Goal: Task Accomplishment & Management: Manage account settings

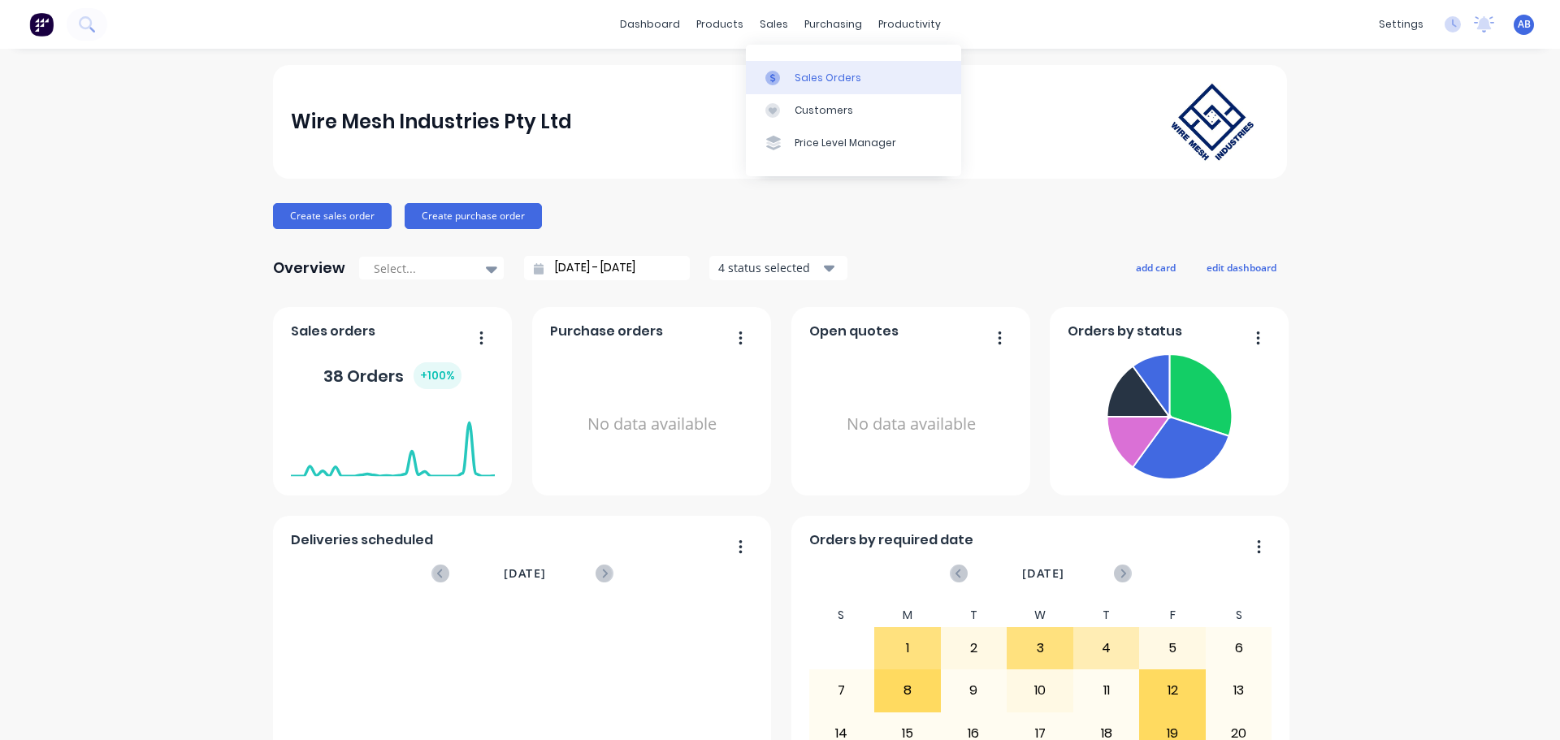
click at [824, 76] on div "Sales Orders" at bounding box center [827, 78] width 67 height 15
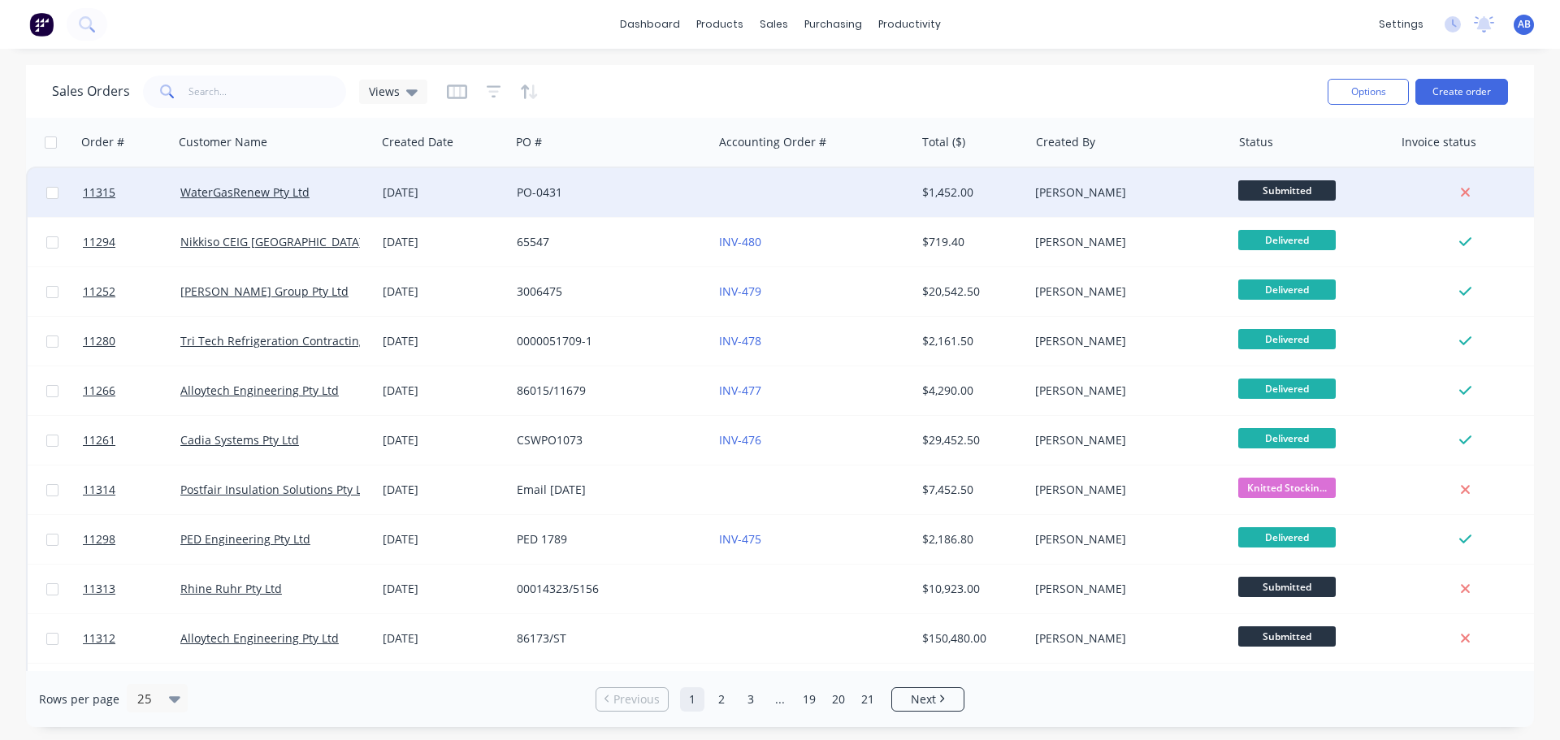
click at [770, 197] on div at bounding box center [813, 192] width 202 height 49
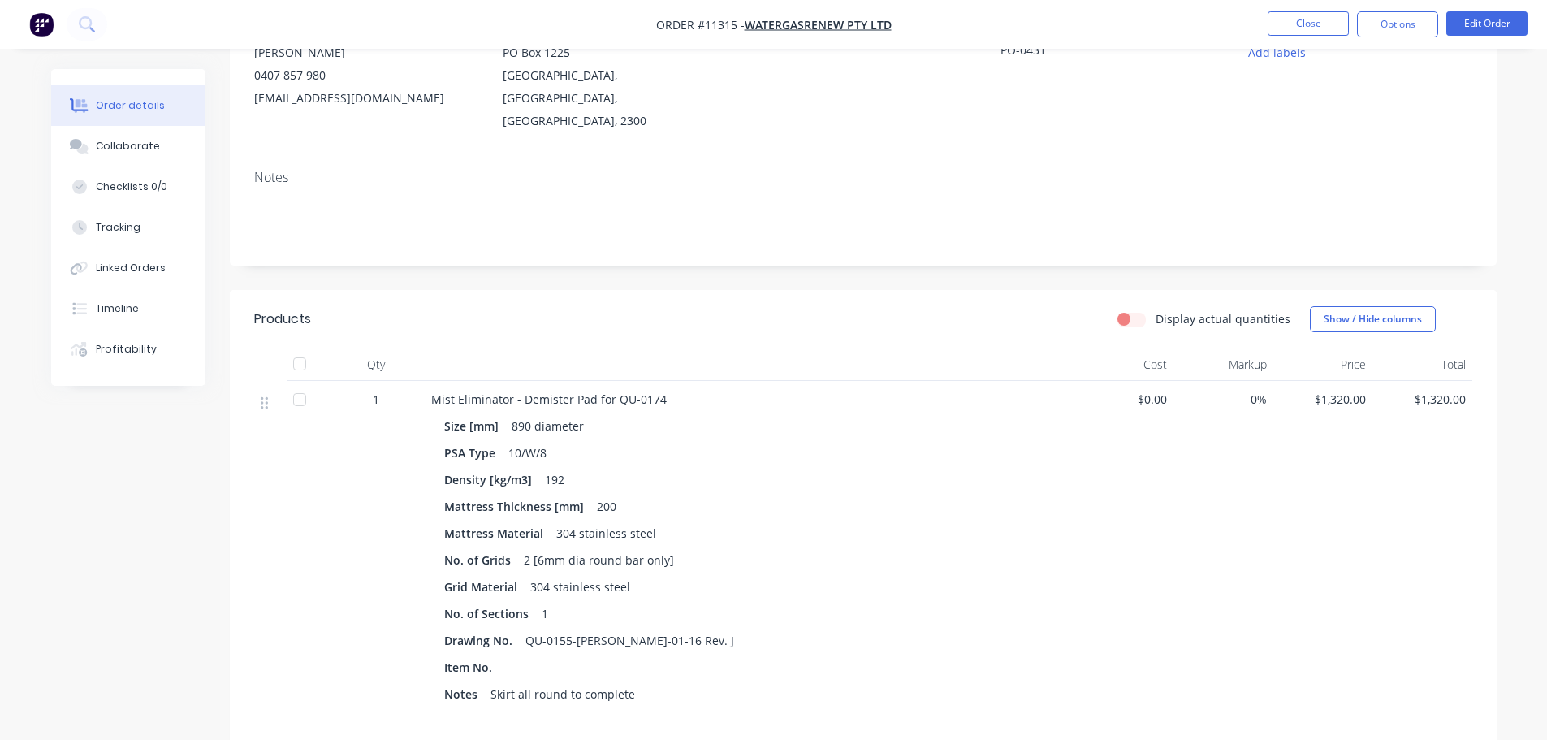
scroll to position [184, 0]
click at [1306, 16] on button "Close" at bounding box center [1308, 23] width 81 height 24
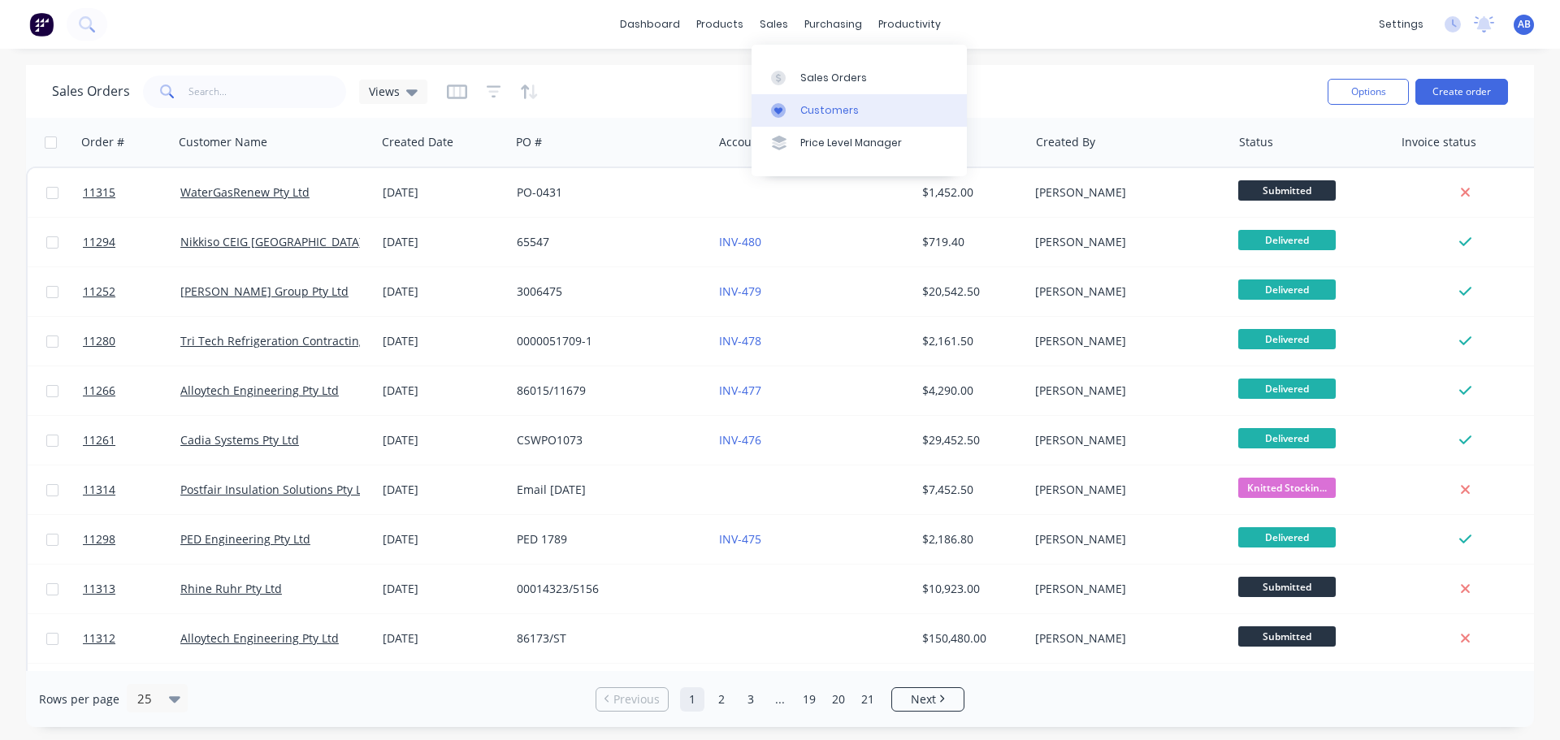
click at [817, 119] on link "Customers" at bounding box center [858, 110] width 215 height 32
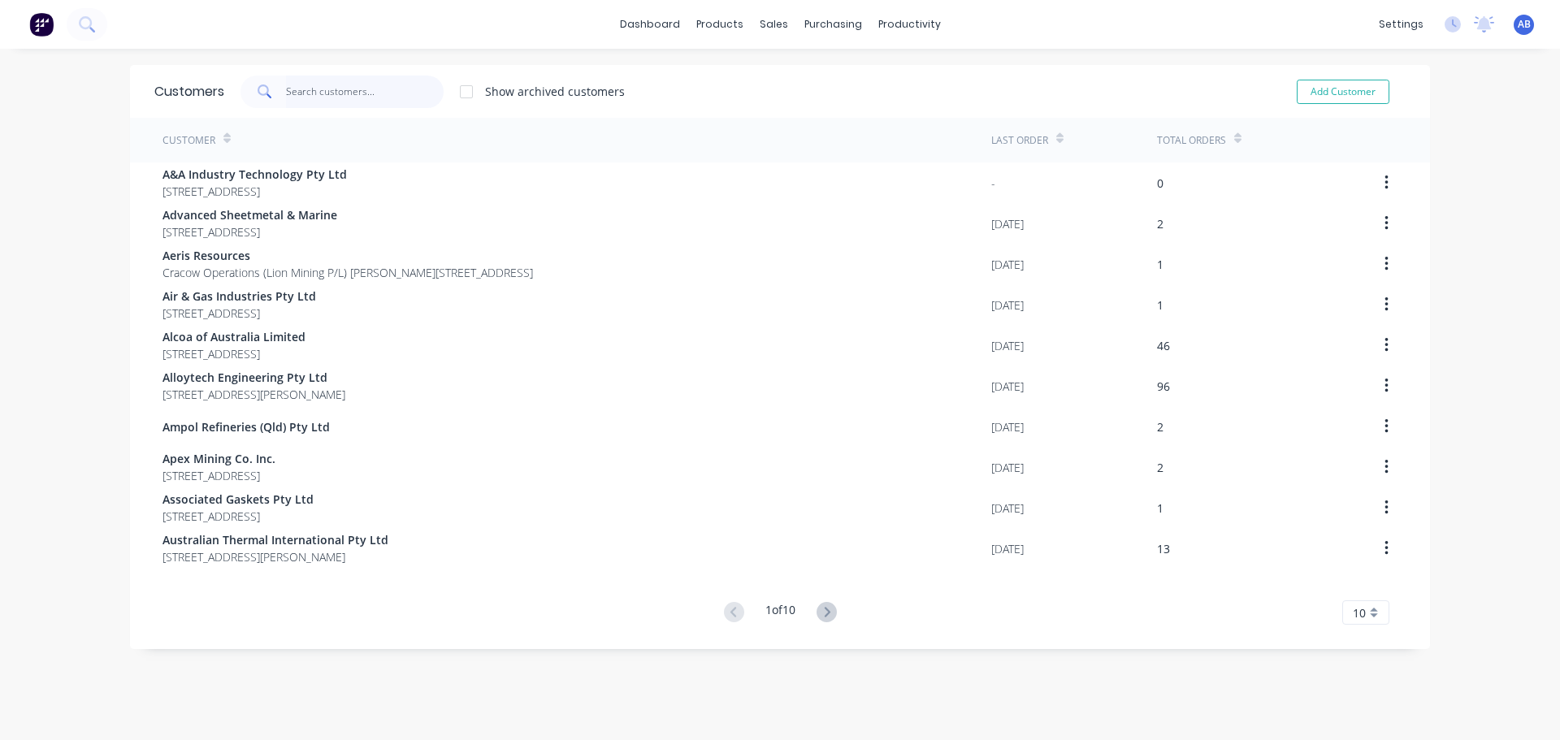
click at [309, 95] on input "text" at bounding box center [365, 92] width 158 height 32
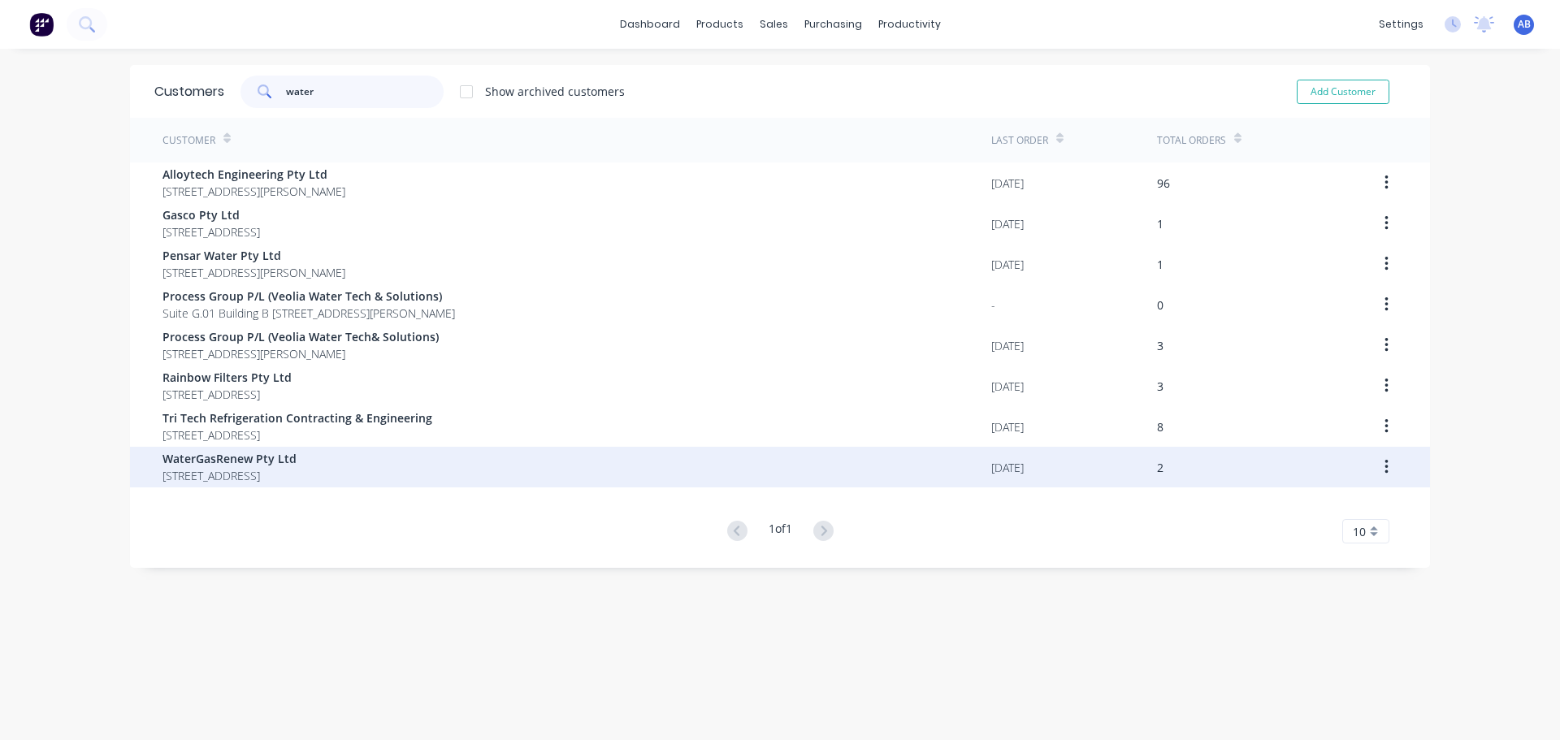
type input "water"
click at [493, 470] on div "WaterGasRenew Pty Ltd [STREET_ADDRESS]" at bounding box center [576, 467] width 829 height 41
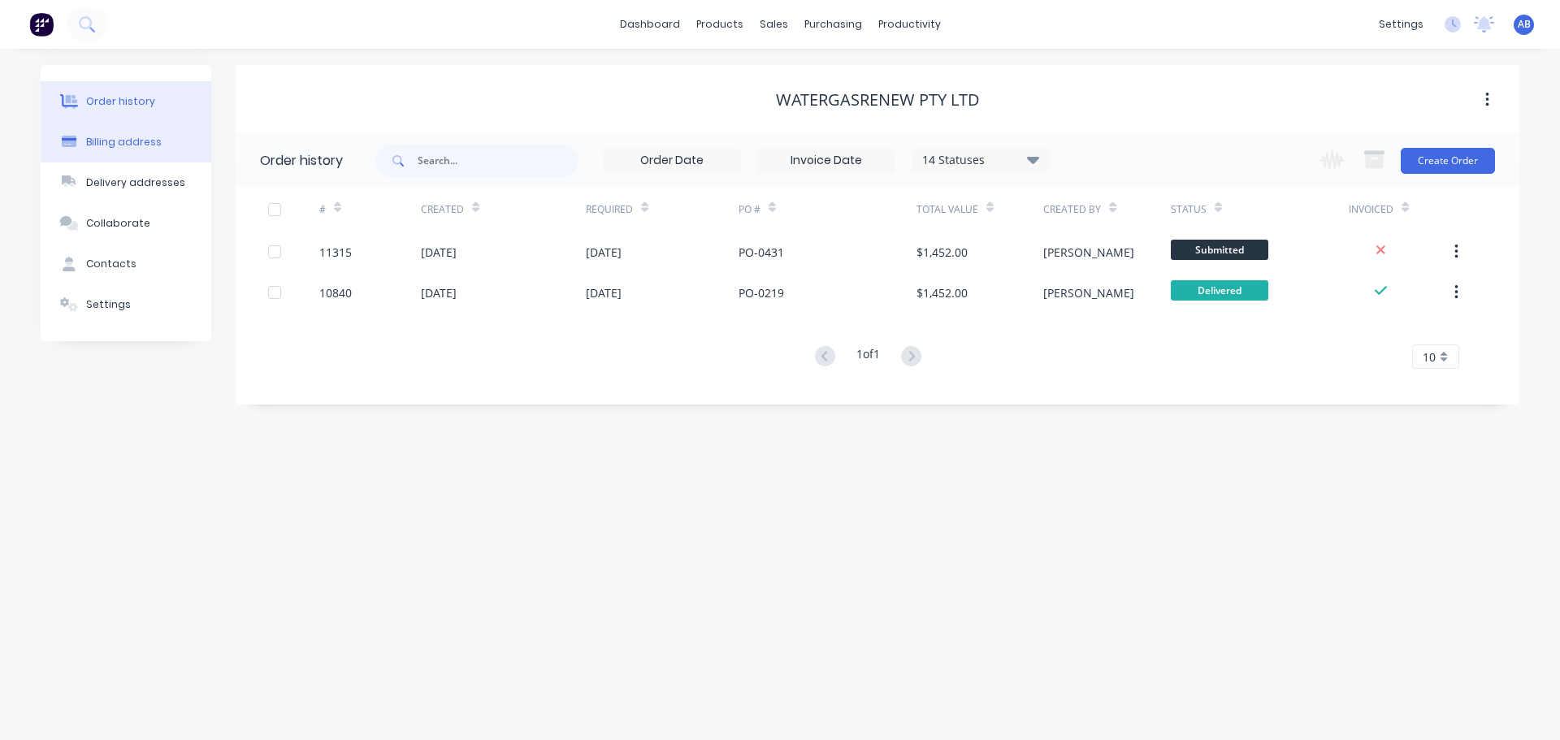
click at [135, 142] on div "Billing address" at bounding box center [124, 142] width 76 height 15
select select "AU"
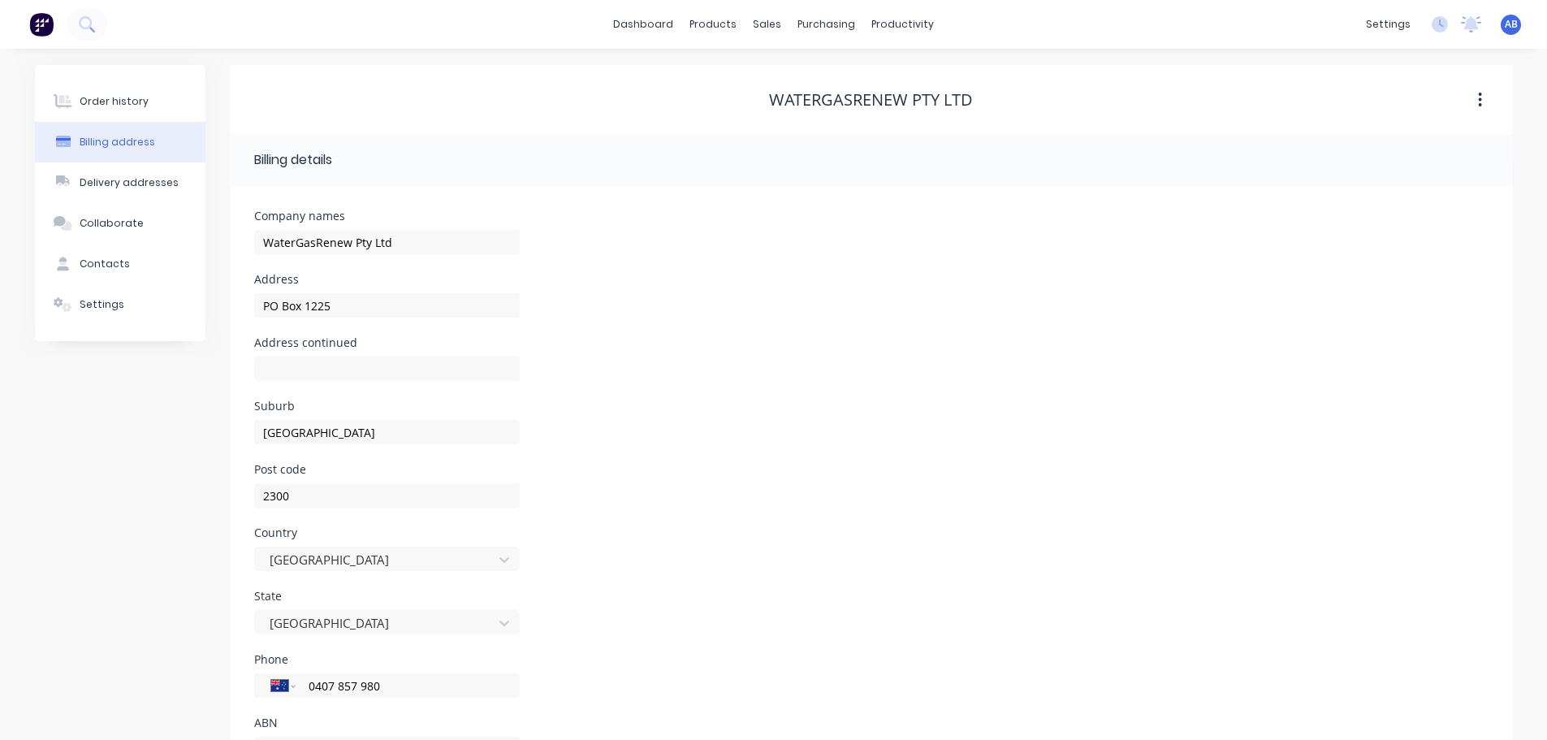
scroll to position [73, 0]
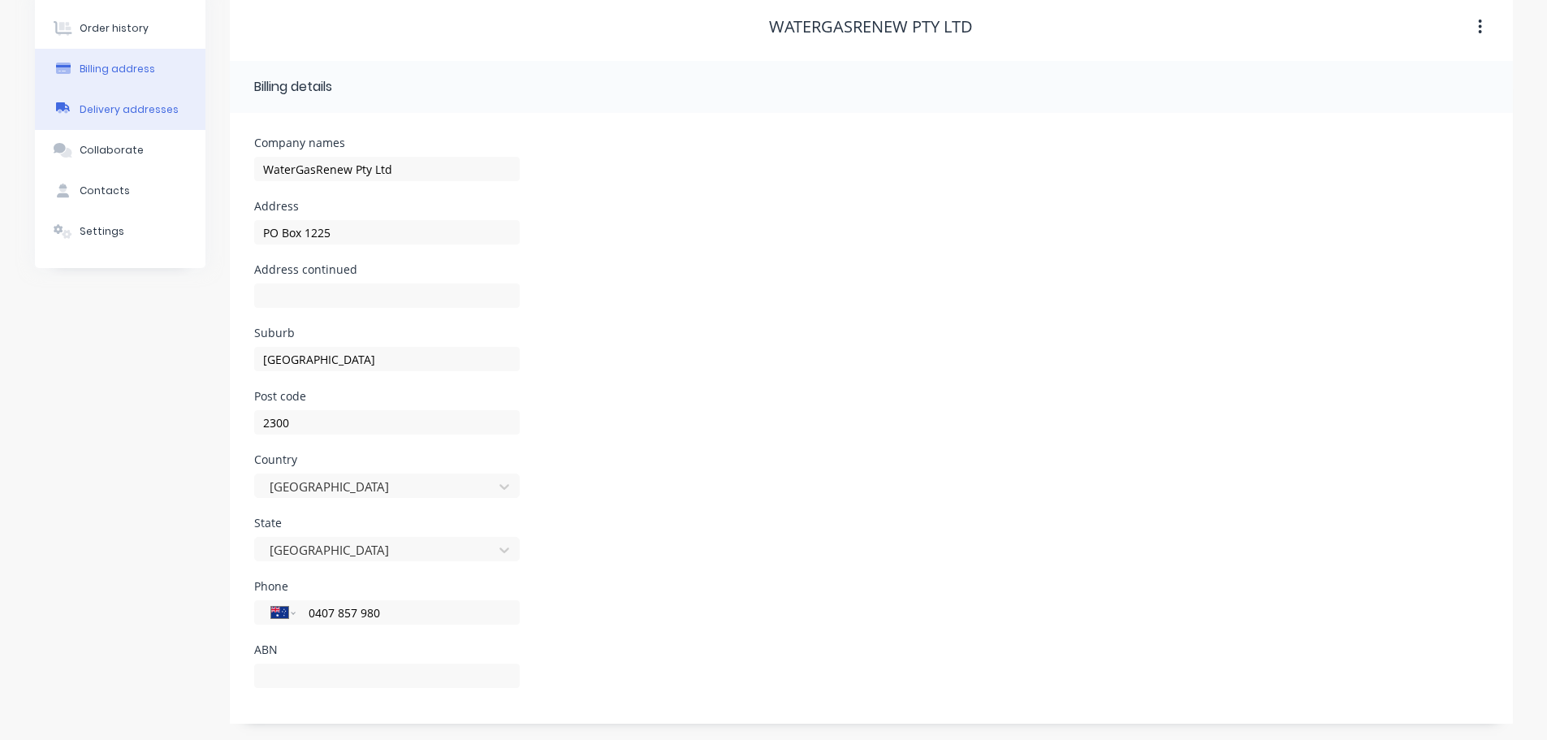
click at [102, 112] on div "Delivery addresses" at bounding box center [129, 109] width 99 height 15
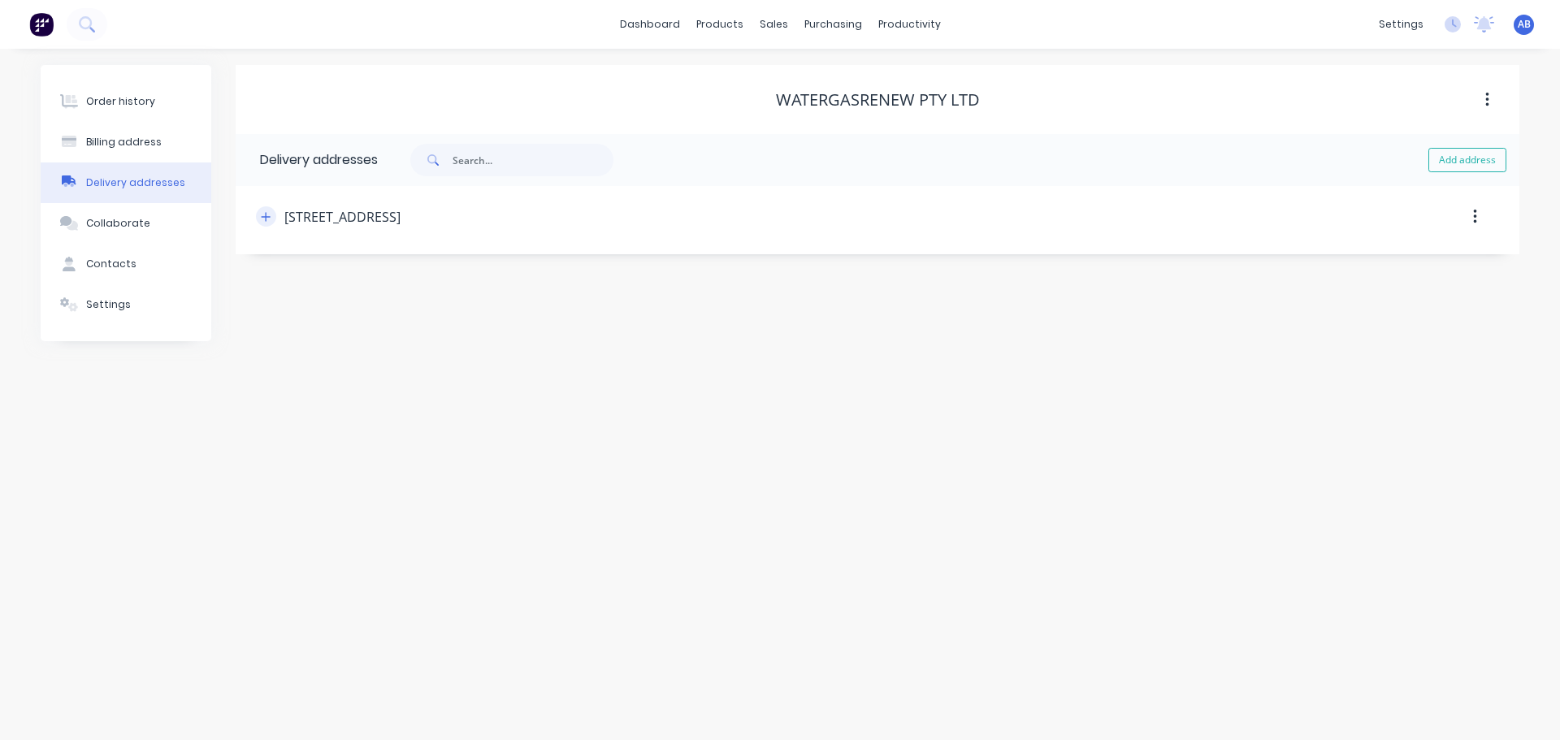
click at [266, 218] on icon "button" at bounding box center [266, 216] width 9 height 9
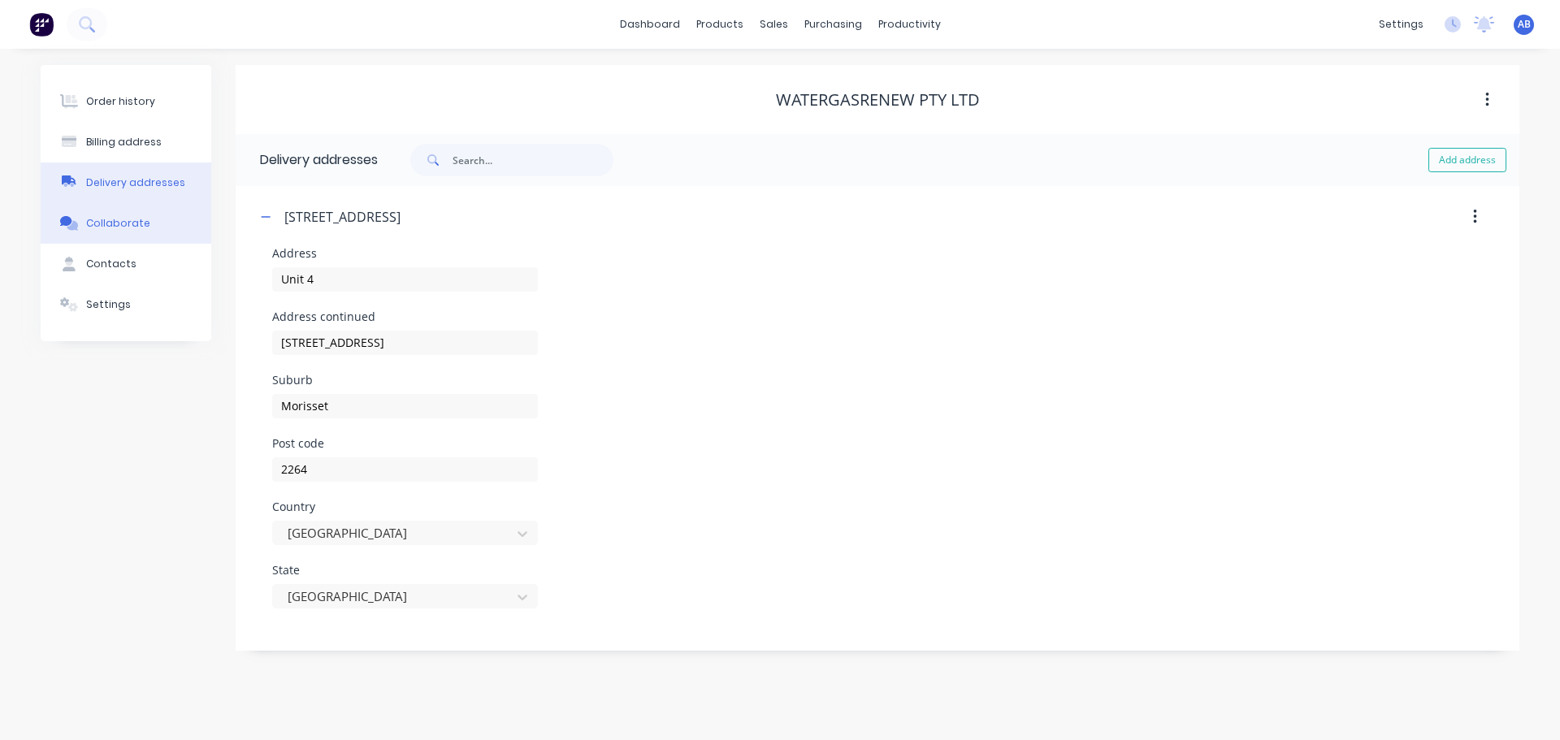
click at [116, 232] on button "Collaborate" at bounding box center [126, 223] width 171 height 41
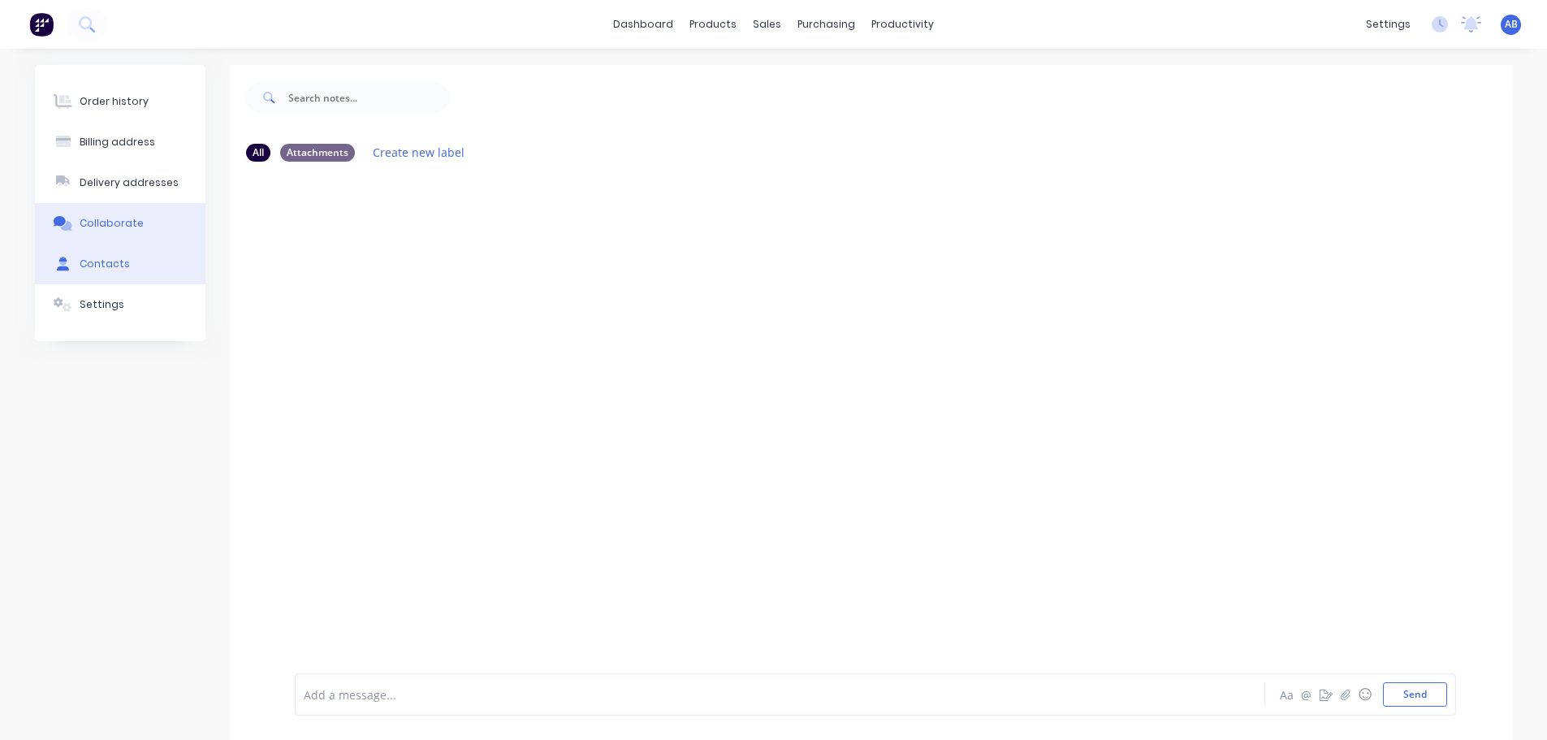
click at [113, 271] on button "Contacts" at bounding box center [120, 264] width 171 height 41
select select "AU"
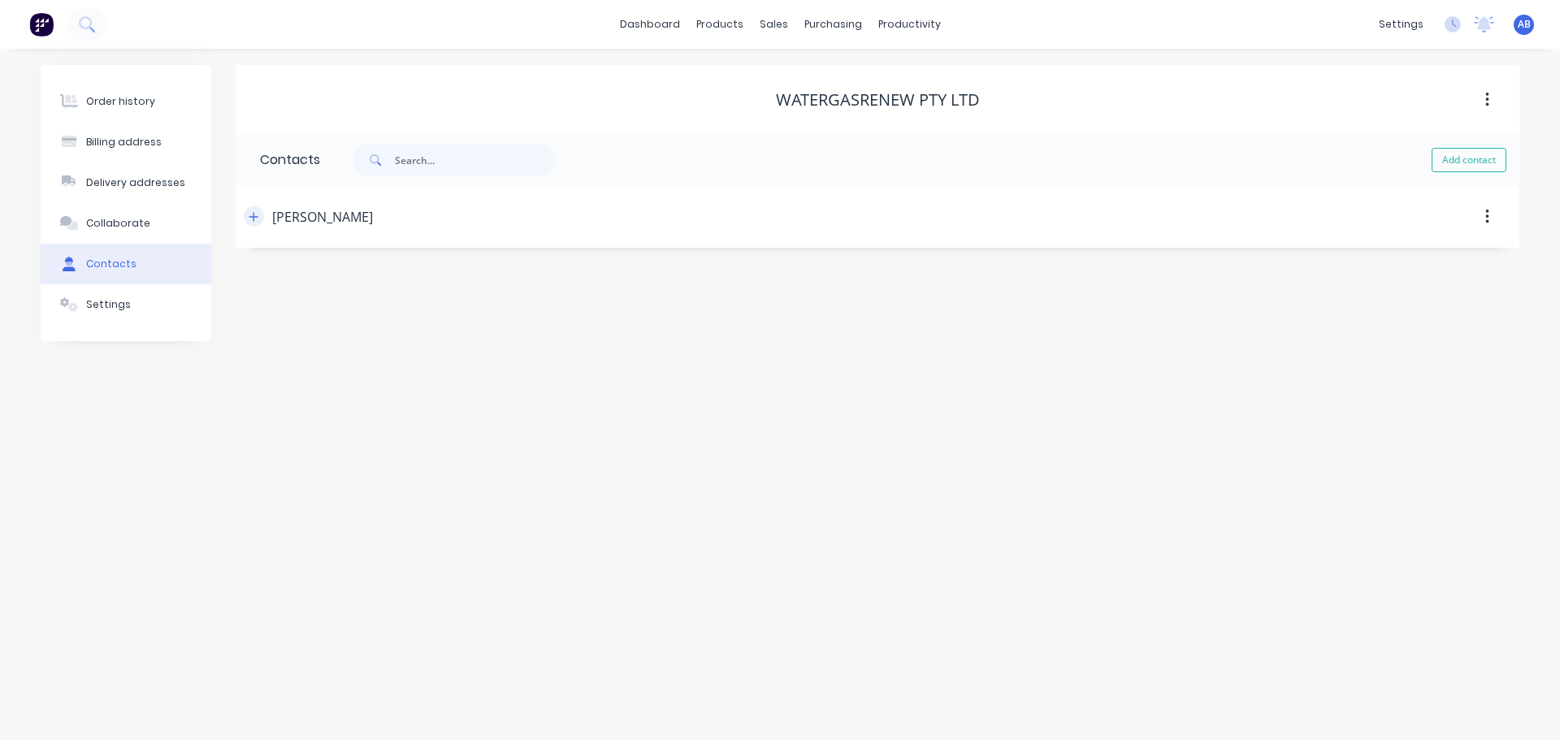
click at [247, 216] on button "button" at bounding box center [254, 216] width 20 height 20
drag, startPoint x: 344, startPoint y: 474, endPoint x: 359, endPoint y: 468, distance: 16.7
click at [344, 474] on input "tel" at bounding box center [411, 469] width 195 height 19
type input "0407 857 980"
click at [438, 505] on form "Contact name [PERSON_NAME] Email address [EMAIL_ADDRESS][DOMAIN_NAME] Phone Int…" at bounding box center [877, 383] width 1235 height 270
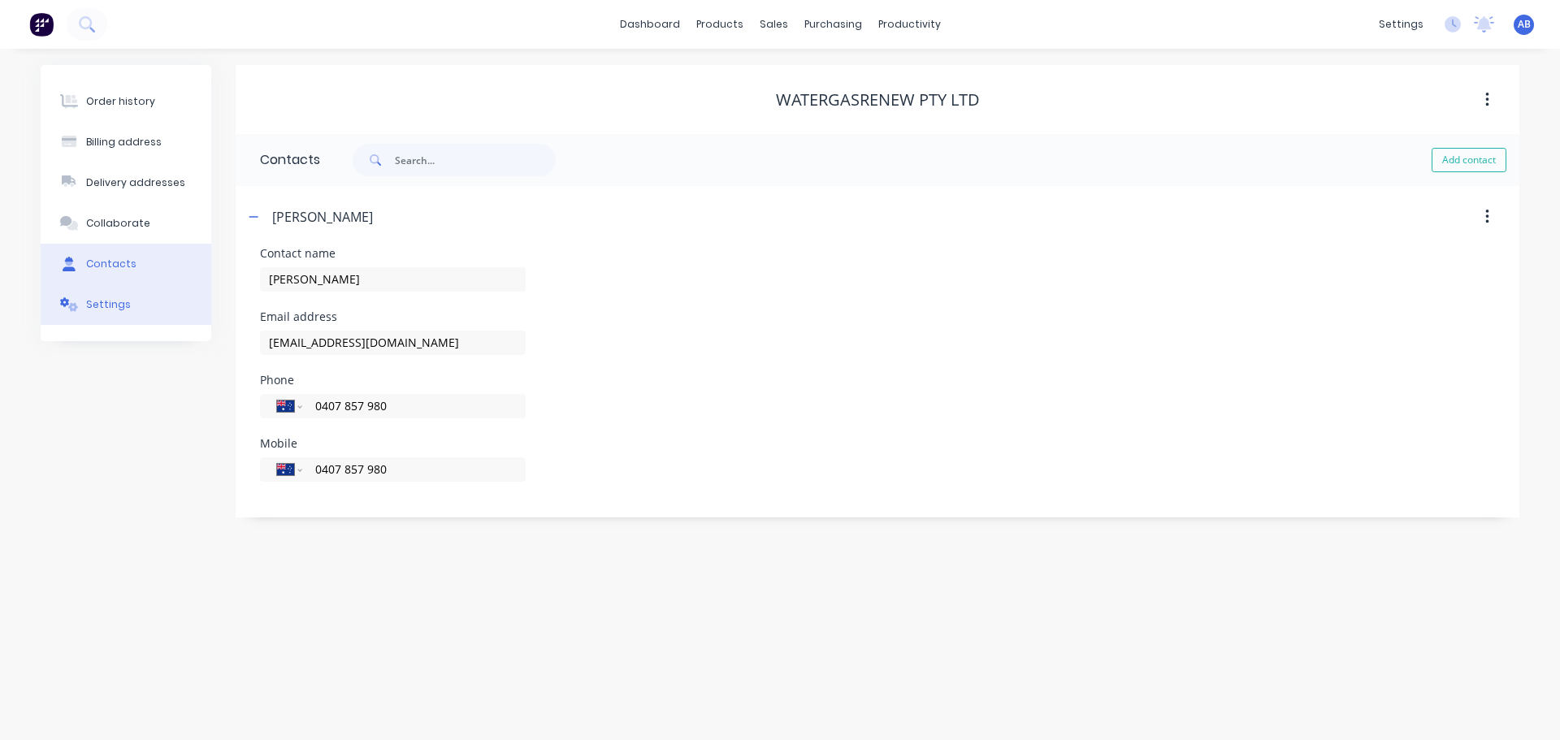
click at [110, 299] on div "Settings" at bounding box center [108, 304] width 45 height 15
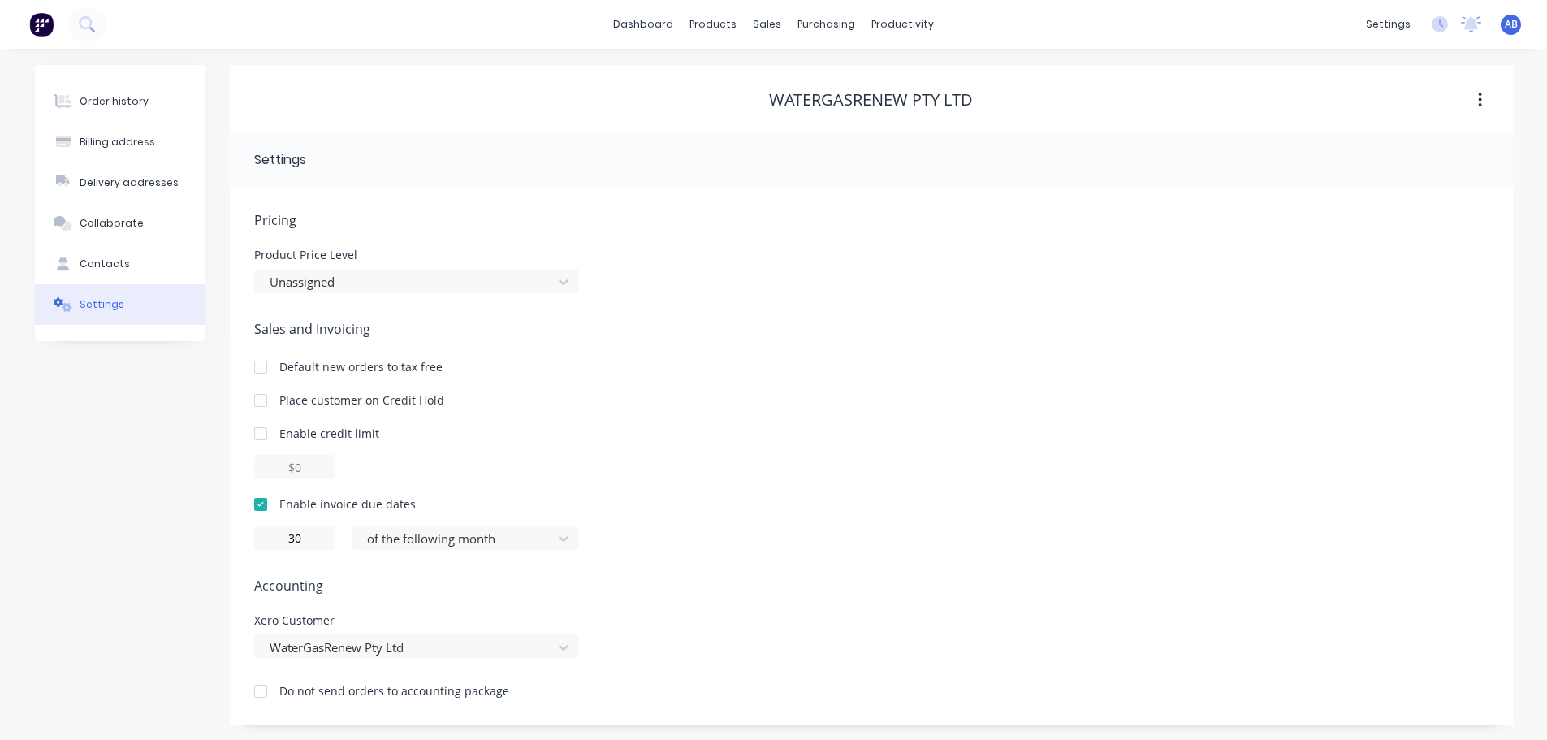
click at [48, 21] on img at bounding box center [41, 24] width 24 height 24
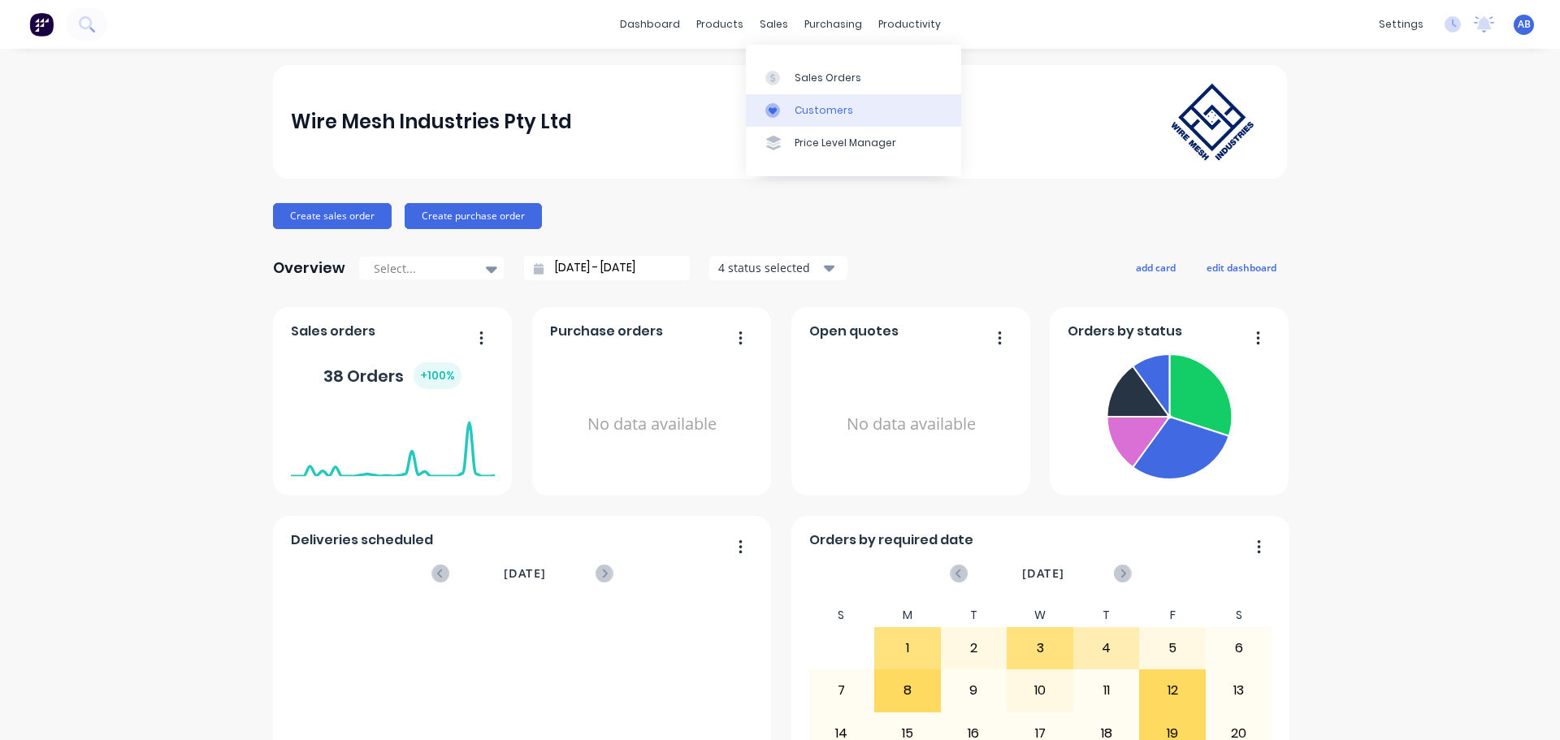
click at [817, 109] on div "Customers" at bounding box center [823, 110] width 58 height 15
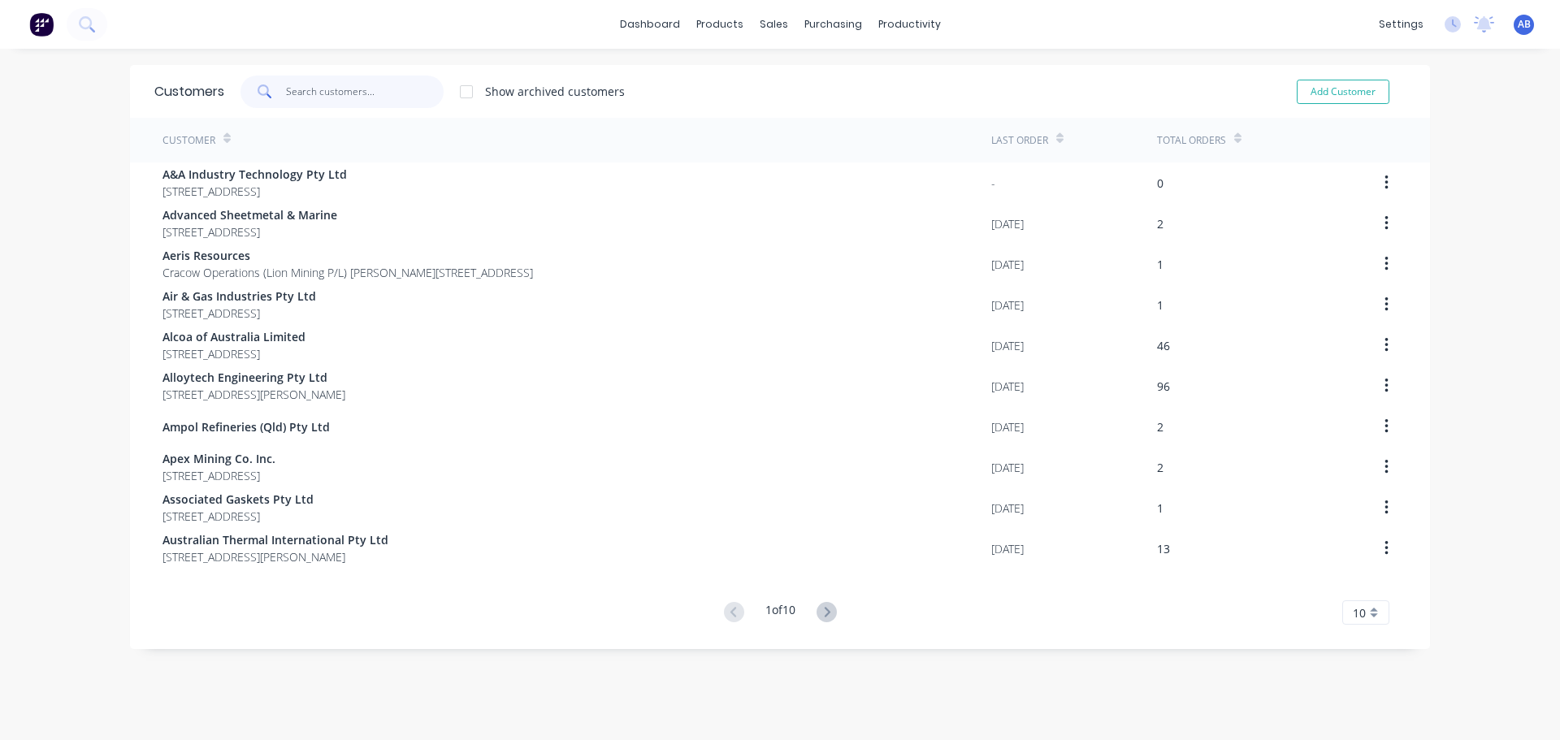
click at [326, 92] on input "text" at bounding box center [365, 92] width 158 height 32
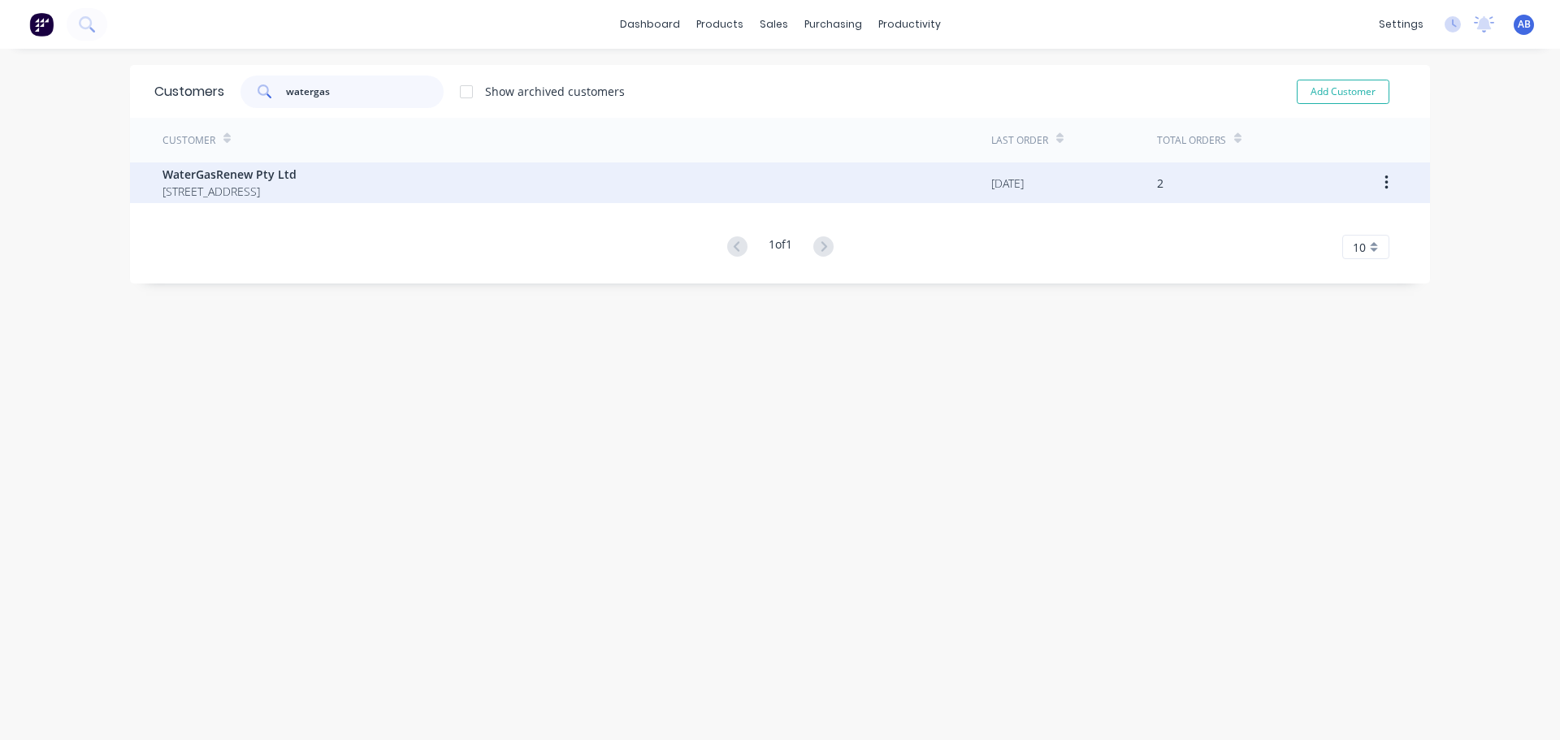
type input "watergas"
click at [296, 184] on span "[STREET_ADDRESS]" at bounding box center [229, 191] width 134 height 17
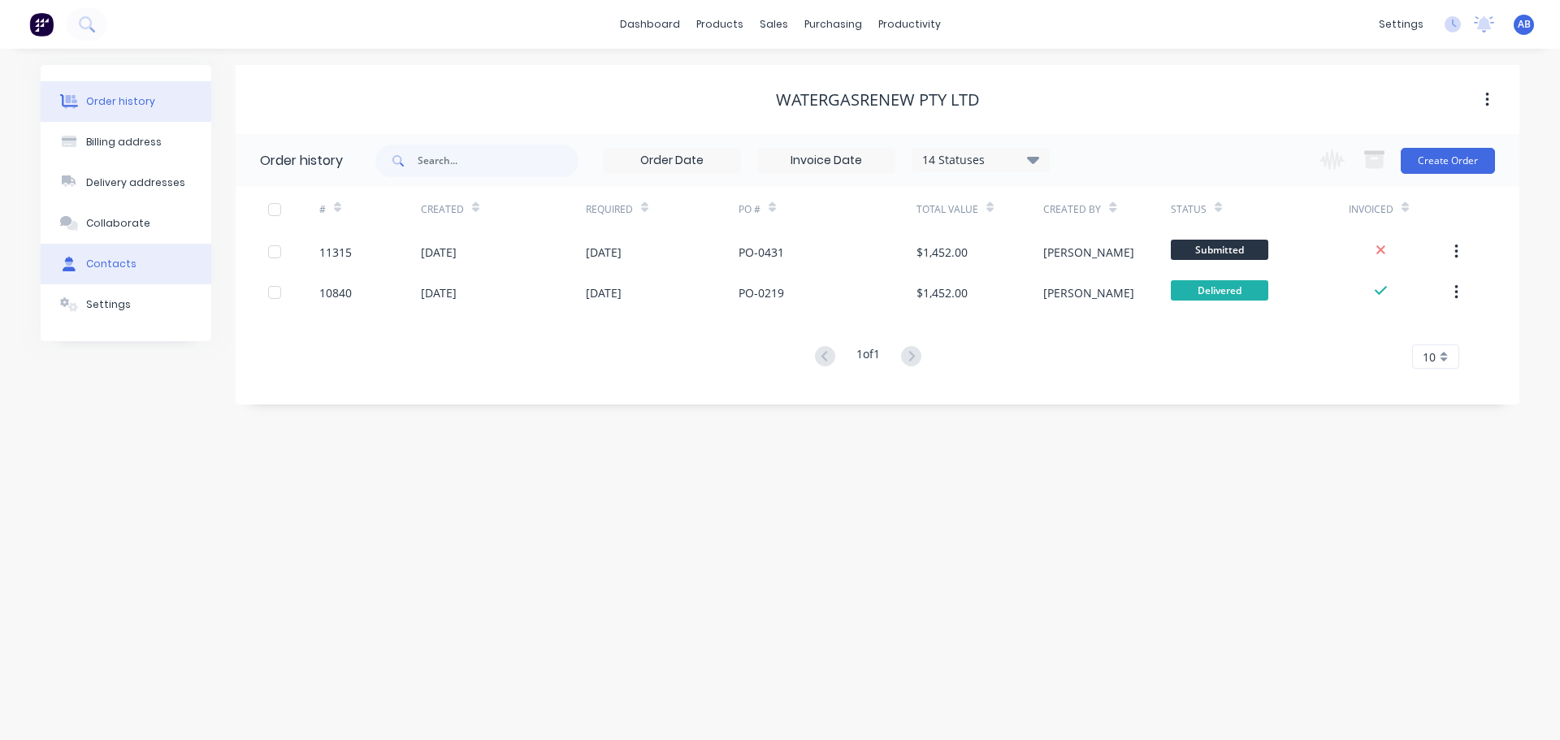
click at [118, 261] on div "Contacts" at bounding box center [111, 264] width 50 height 15
select select "AU"
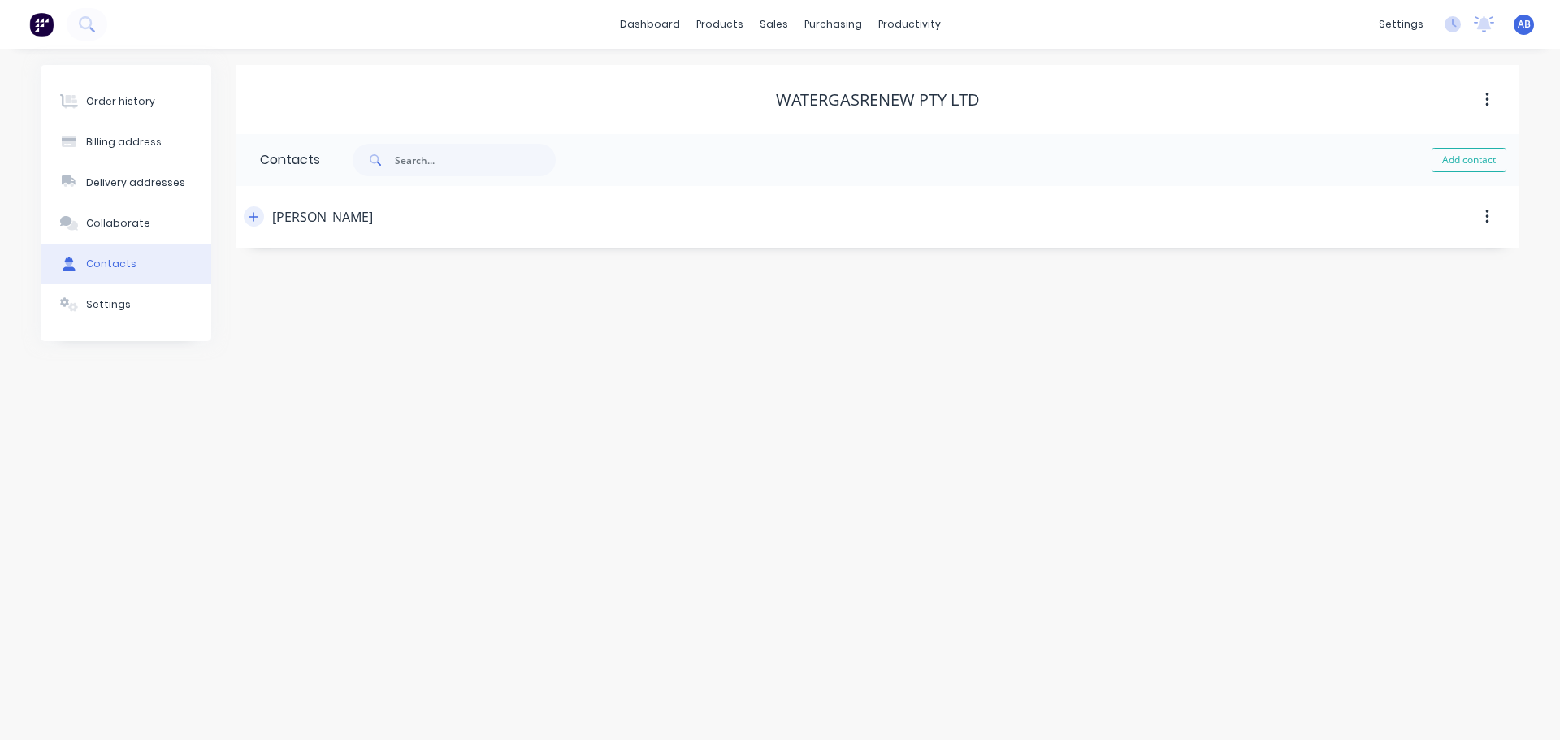
click at [254, 215] on icon "button" at bounding box center [253, 216] width 9 height 9
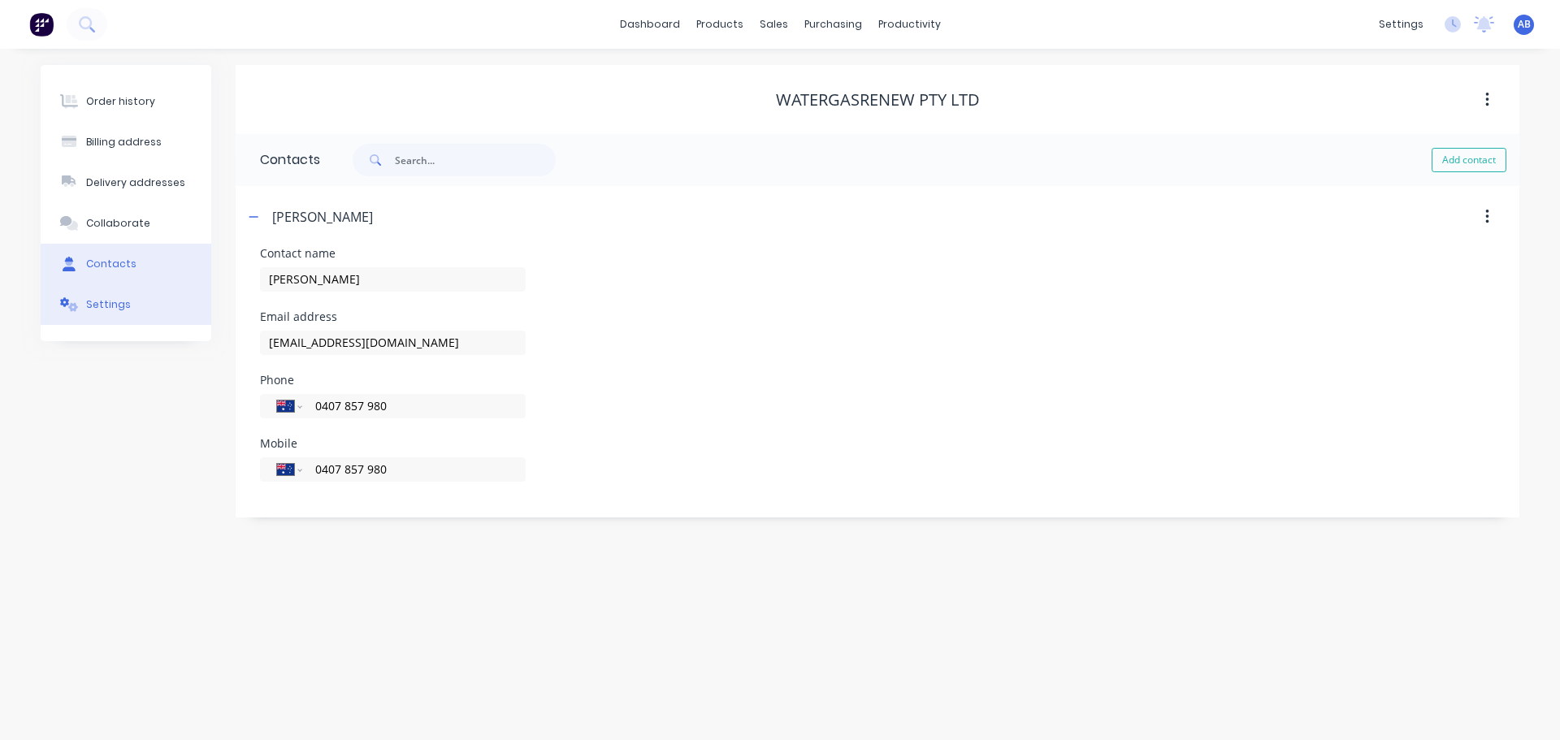
click at [111, 301] on div "Settings" at bounding box center [108, 304] width 45 height 15
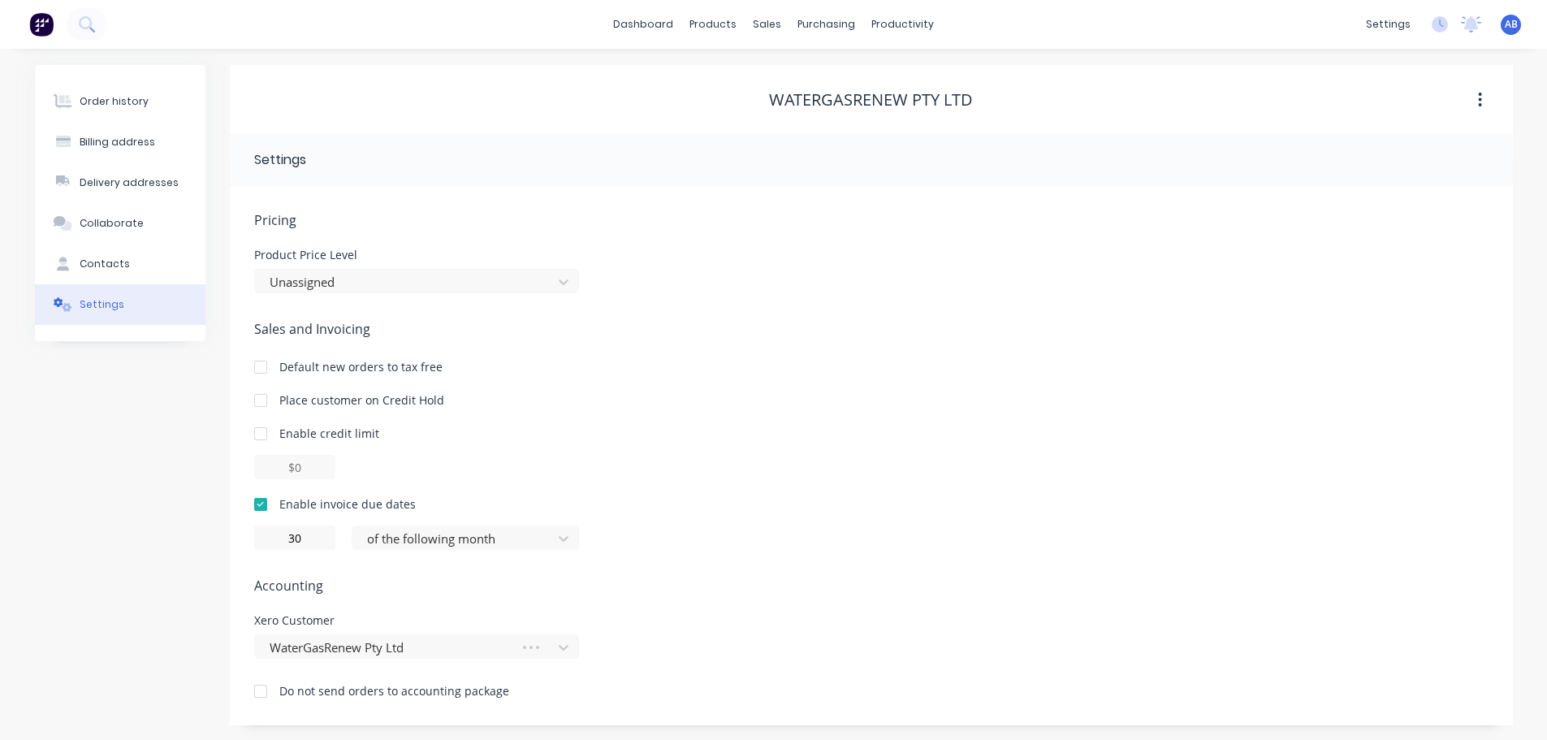
click at [41, 15] on img at bounding box center [41, 24] width 24 height 24
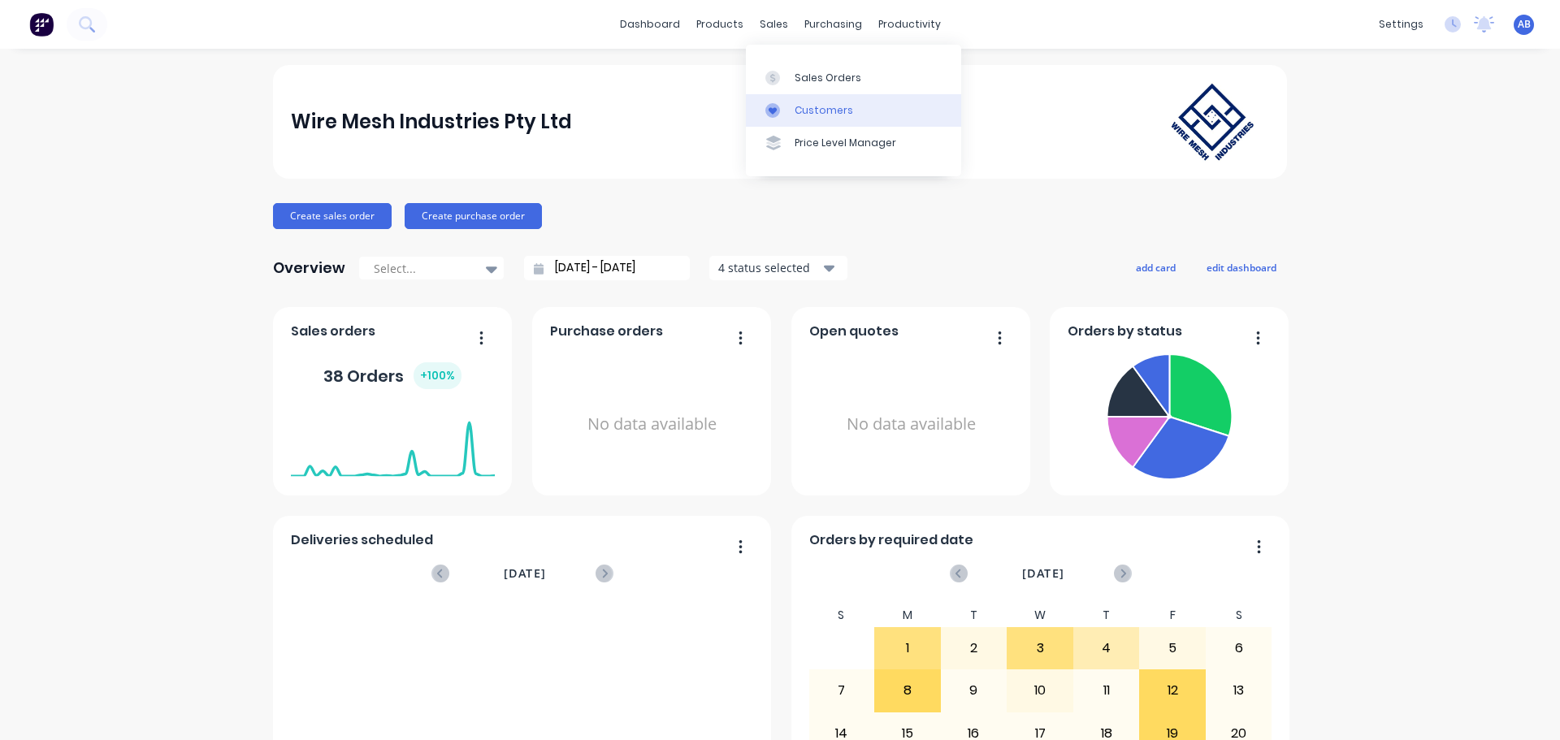
click at [808, 107] on div "Customers" at bounding box center [823, 110] width 58 height 15
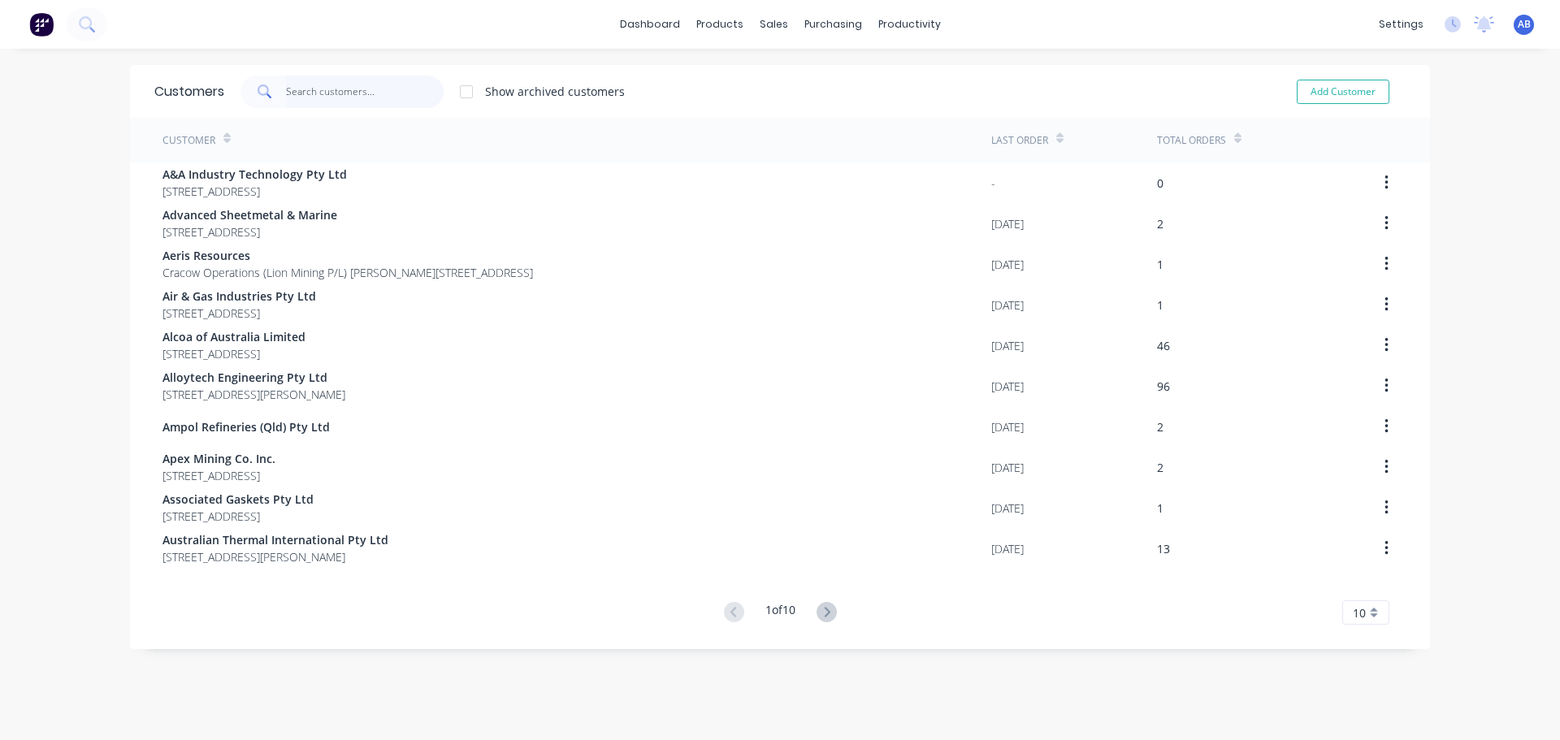
click at [327, 84] on input "text" at bounding box center [365, 92] width 158 height 32
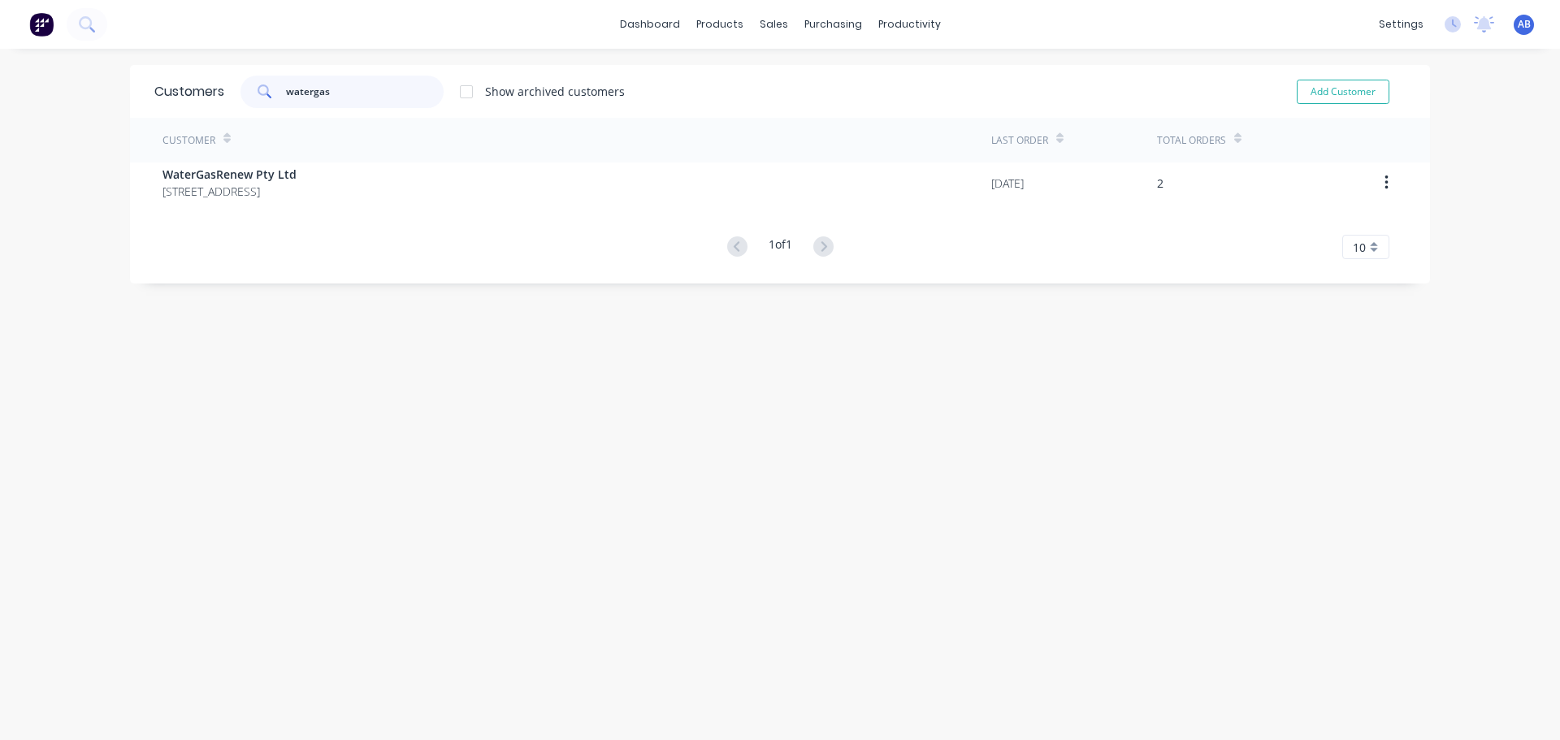
type input "watergas"
click at [539, 203] on div "Customer Last Order Total Orders WaterGasRenew Pty Ltd [STREET_ADDRESS] [DATE] …" at bounding box center [780, 188] width 1300 height 141
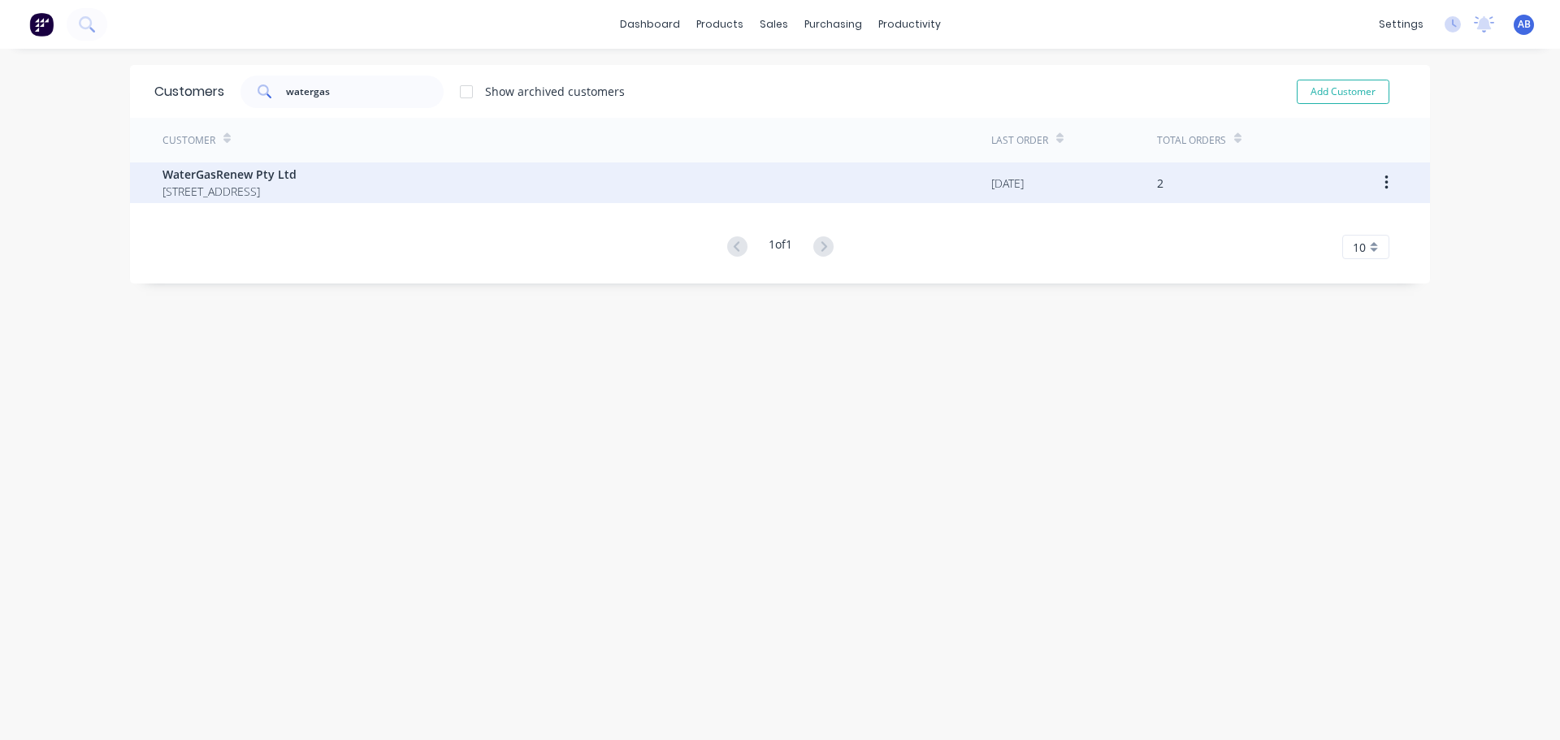
click at [708, 189] on div "WaterGasRenew Pty Ltd [STREET_ADDRESS]" at bounding box center [576, 182] width 829 height 41
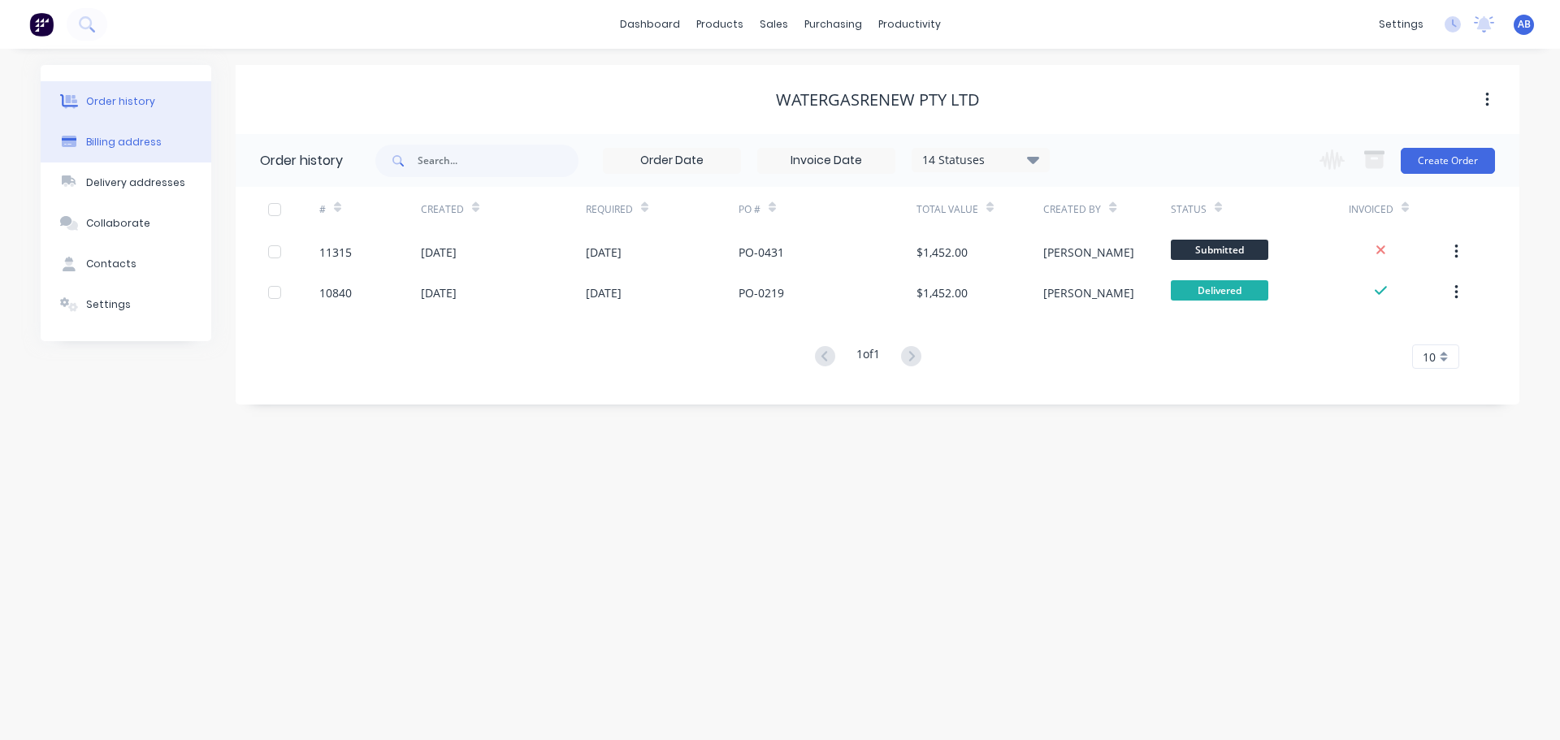
click at [125, 145] on div "Billing address" at bounding box center [124, 142] width 76 height 15
select select "AU"
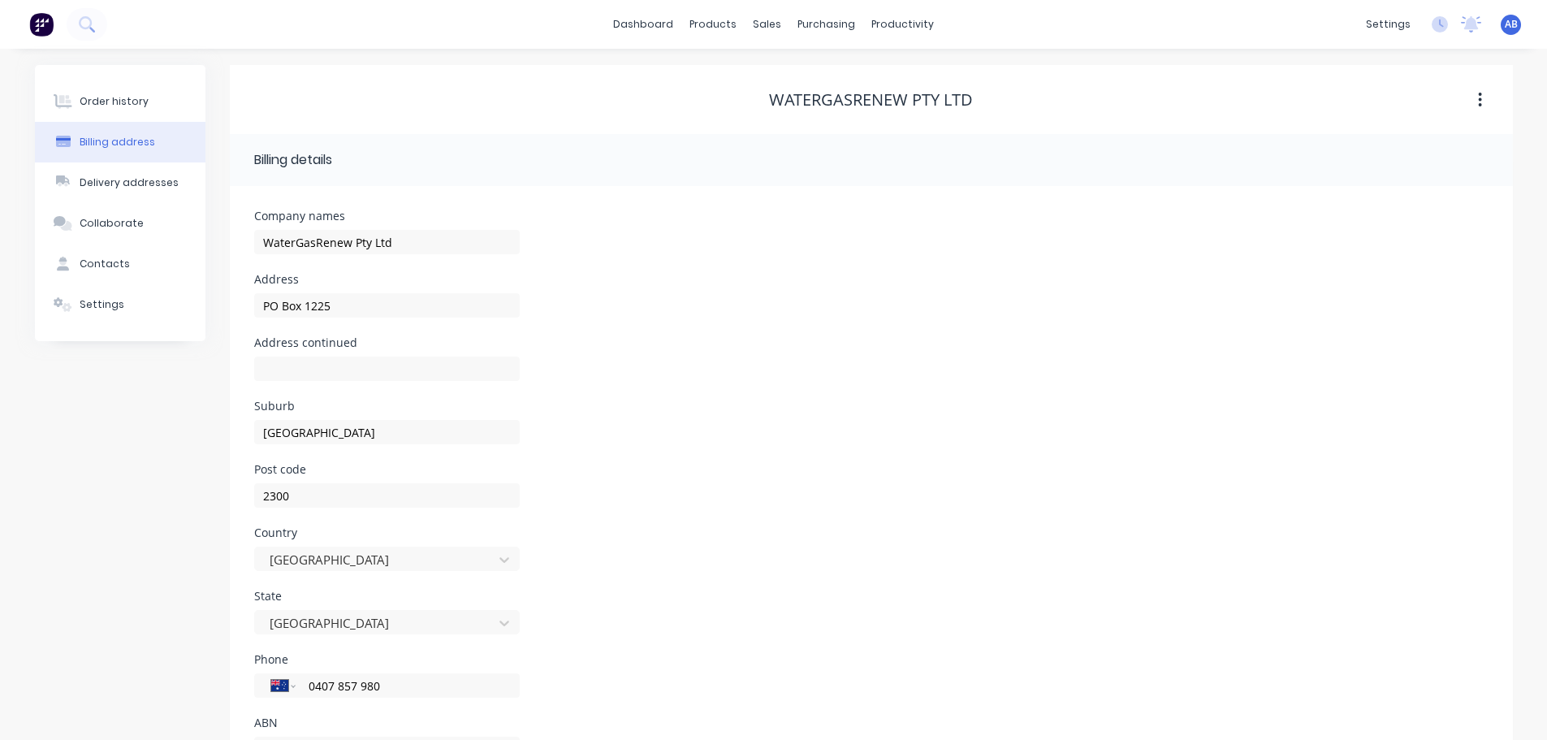
scroll to position [73, 0]
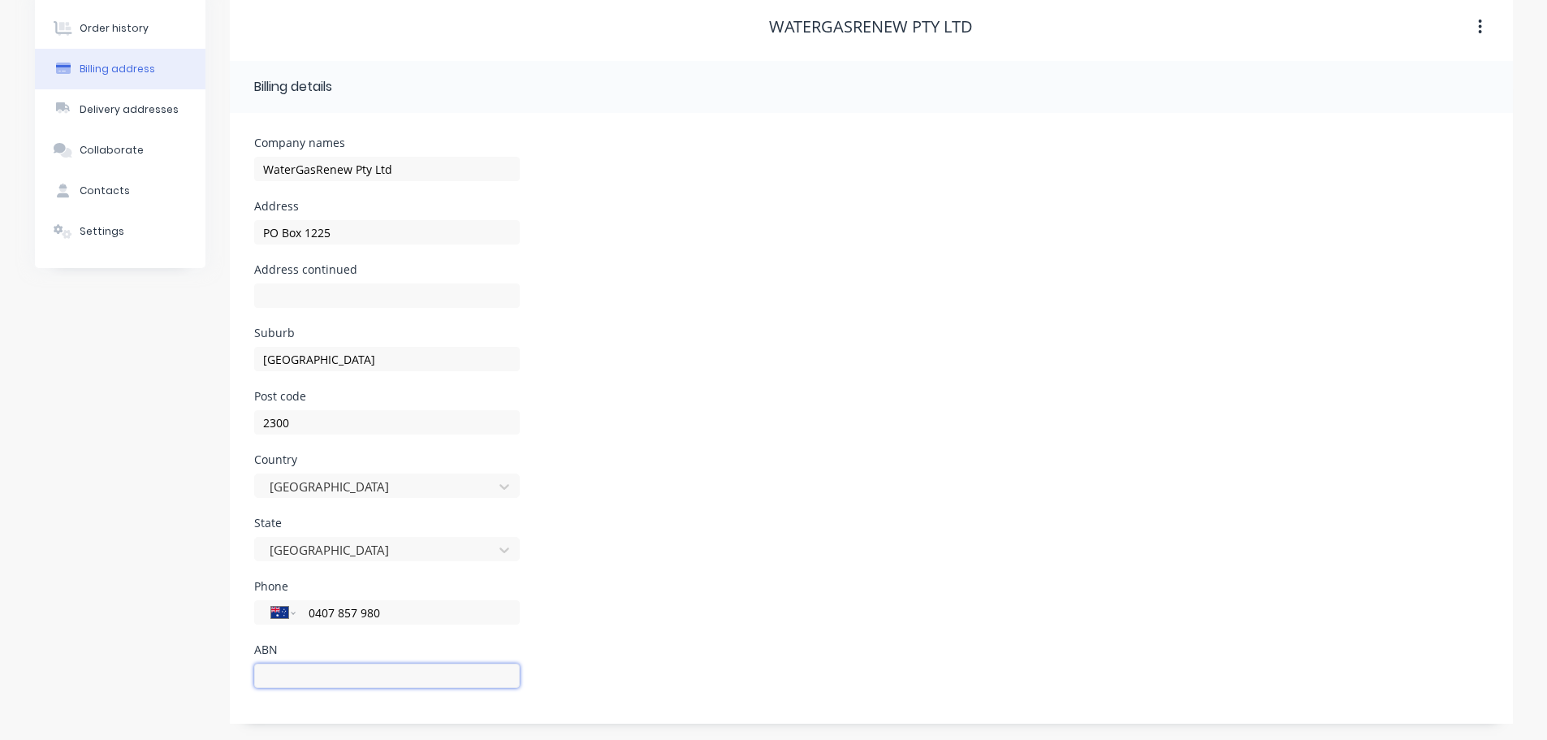
click at [324, 676] on input "text" at bounding box center [387, 676] width 266 height 24
type input "90 609 039 170"
click at [126, 109] on div "Delivery addresses" at bounding box center [129, 109] width 99 height 15
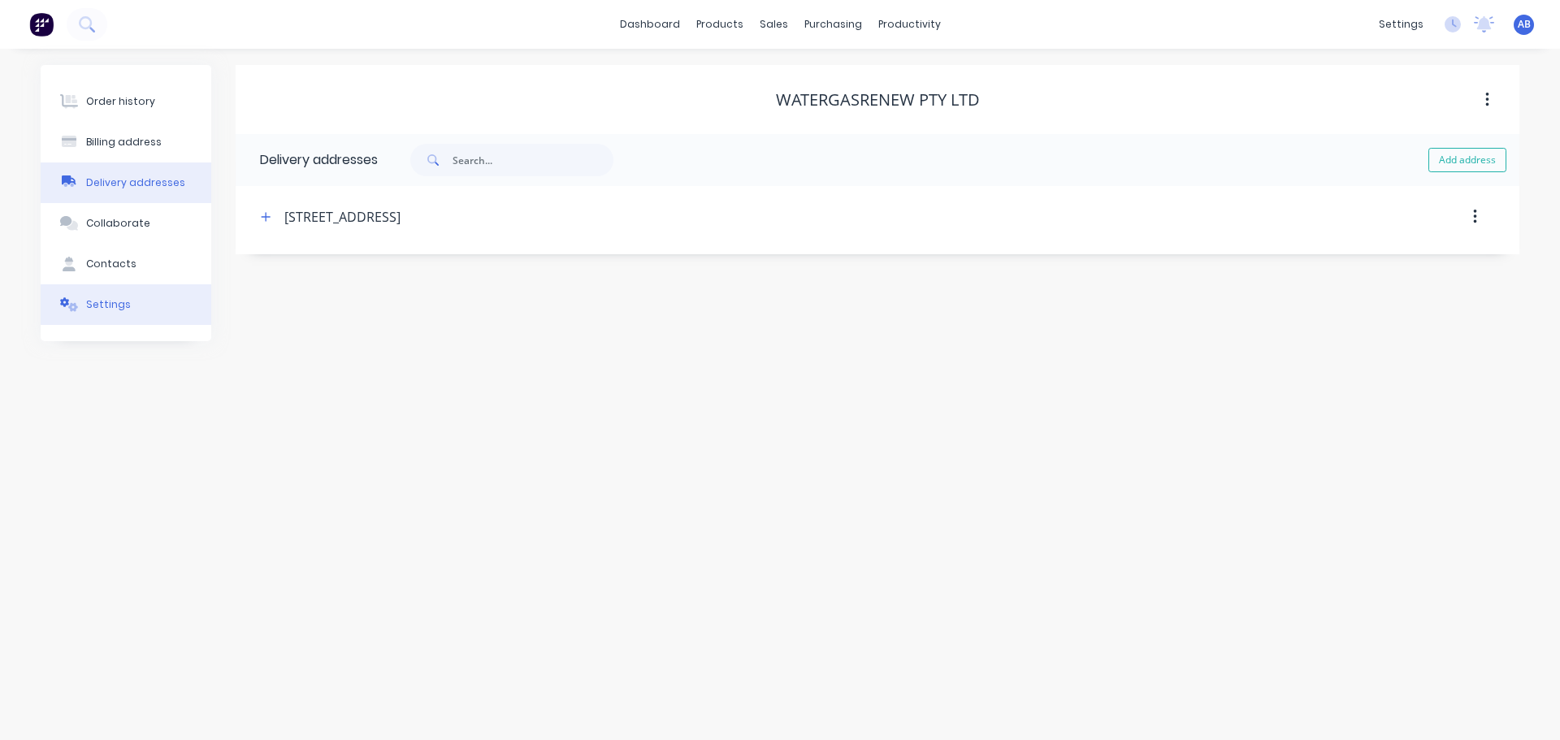
click at [121, 301] on div "Settings" at bounding box center [108, 304] width 45 height 15
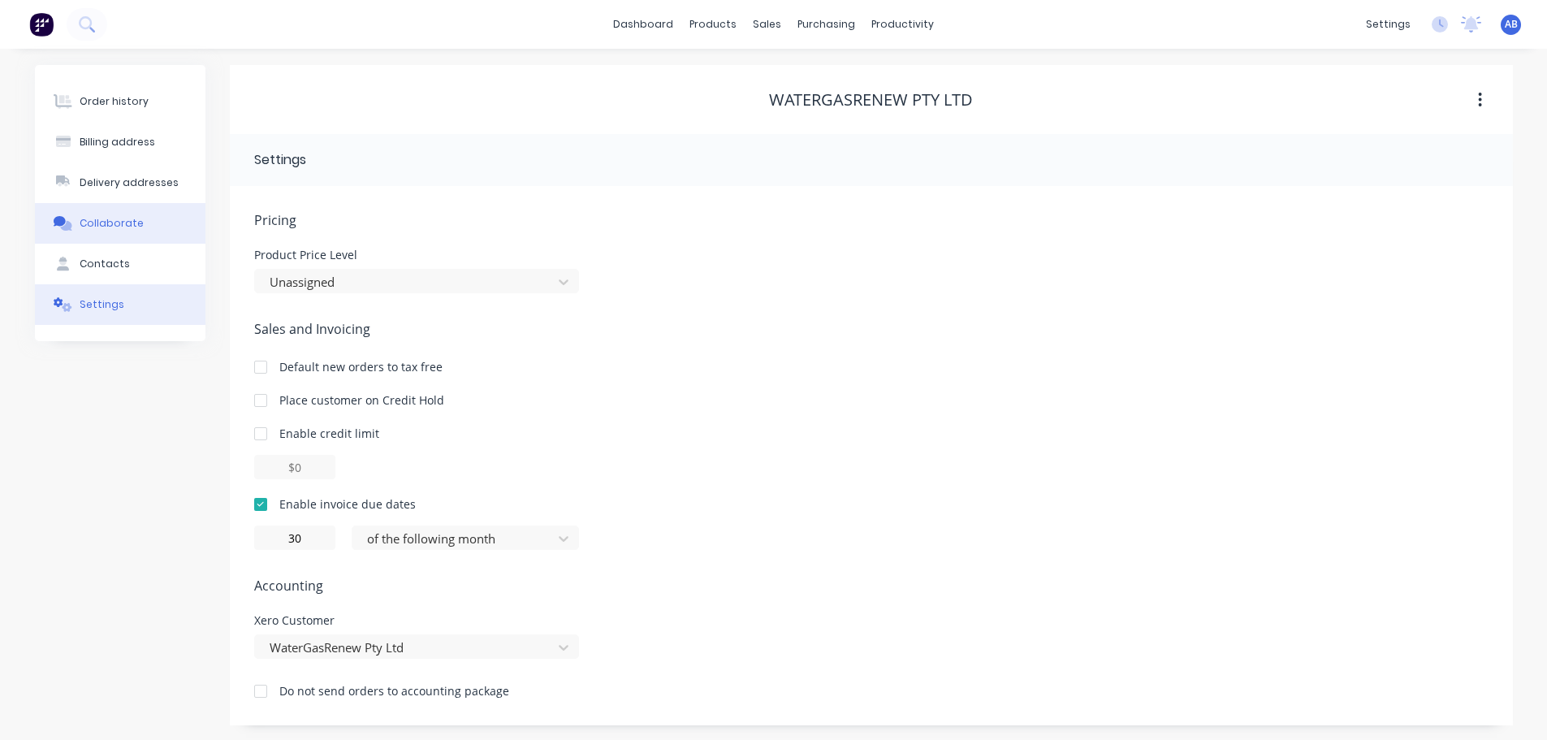
click at [113, 219] on div "Collaborate" at bounding box center [112, 223] width 64 height 15
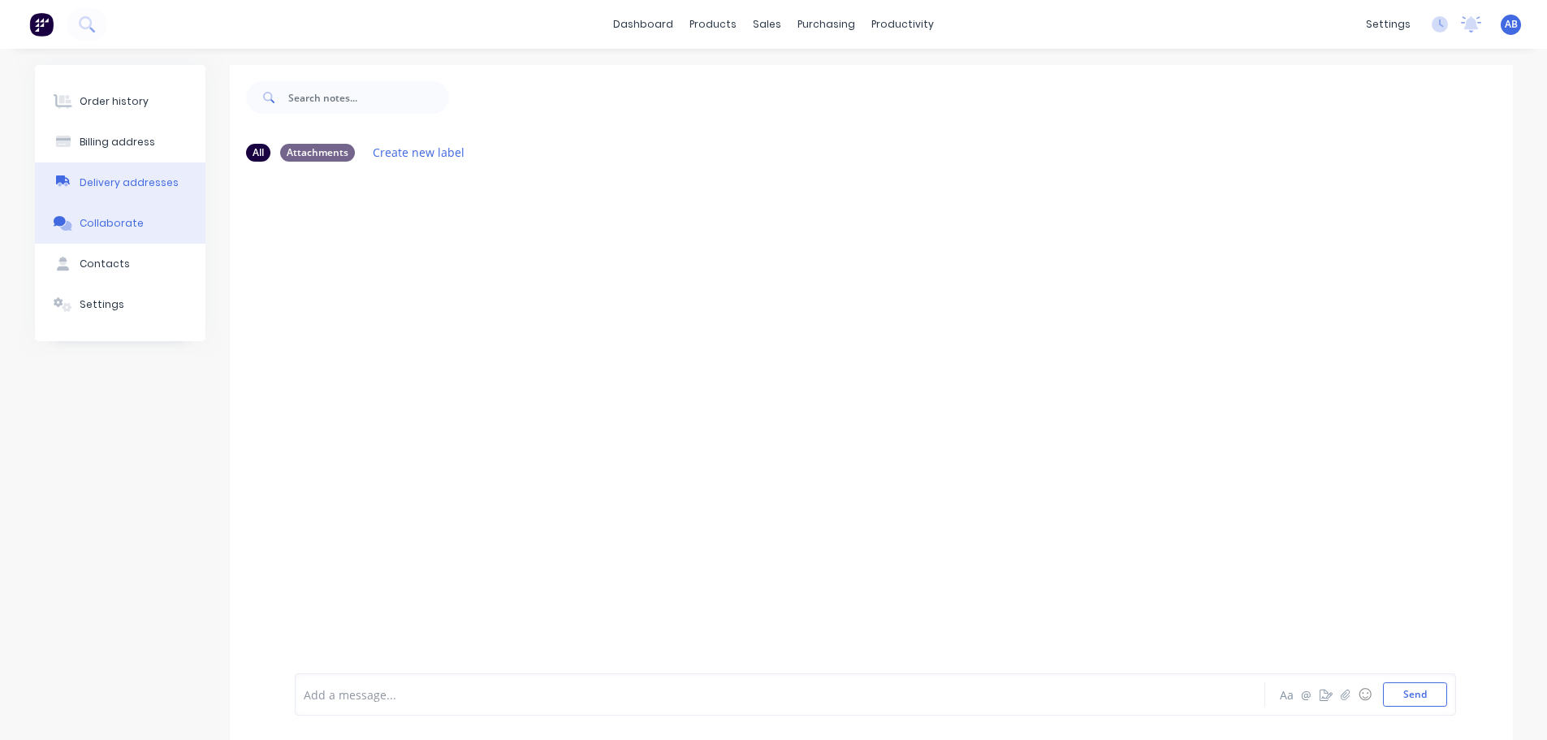
click at [124, 186] on div "Delivery addresses" at bounding box center [129, 182] width 99 height 15
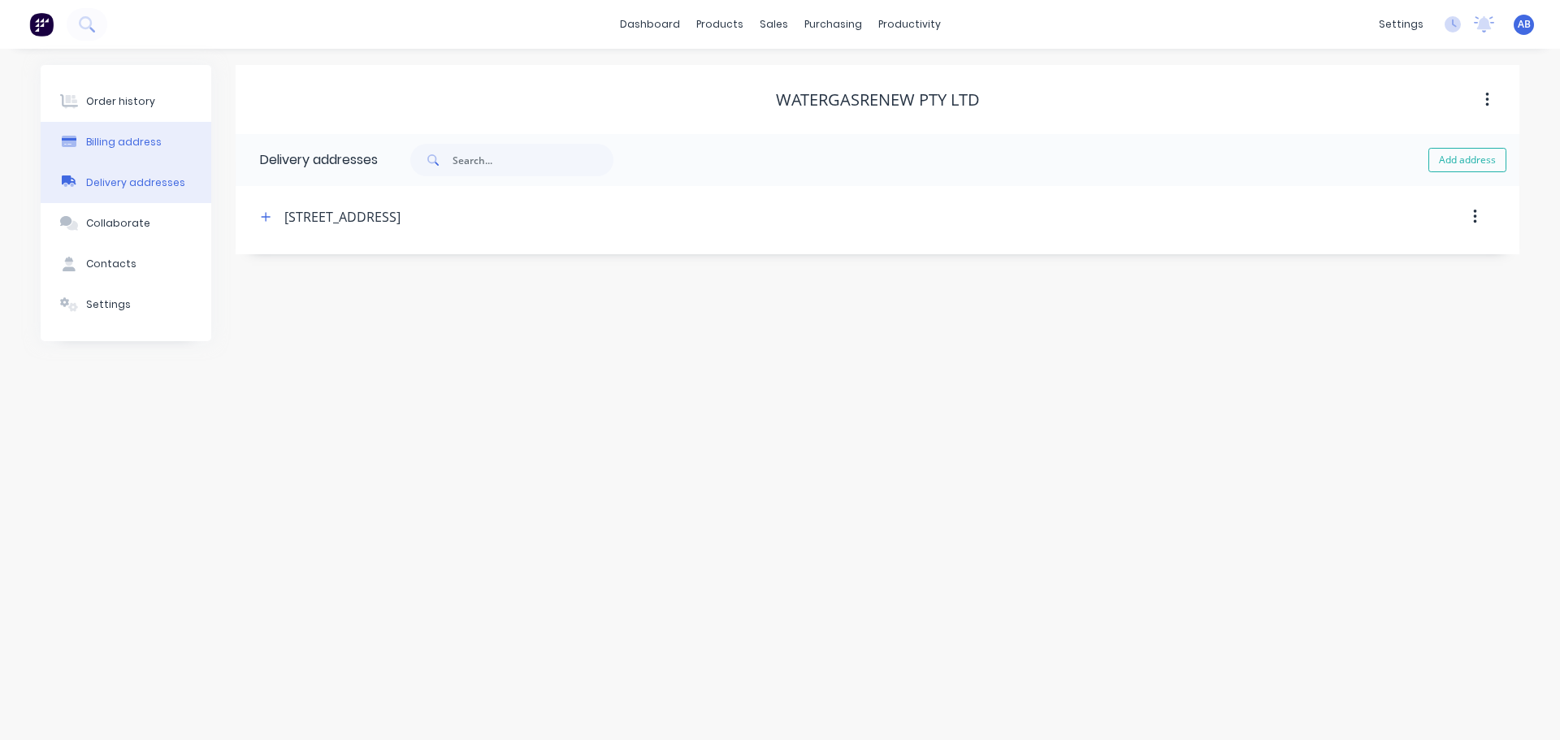
click at [123, 142] on div "Billing address" at bounding box center [124, 142] width 76 height 15
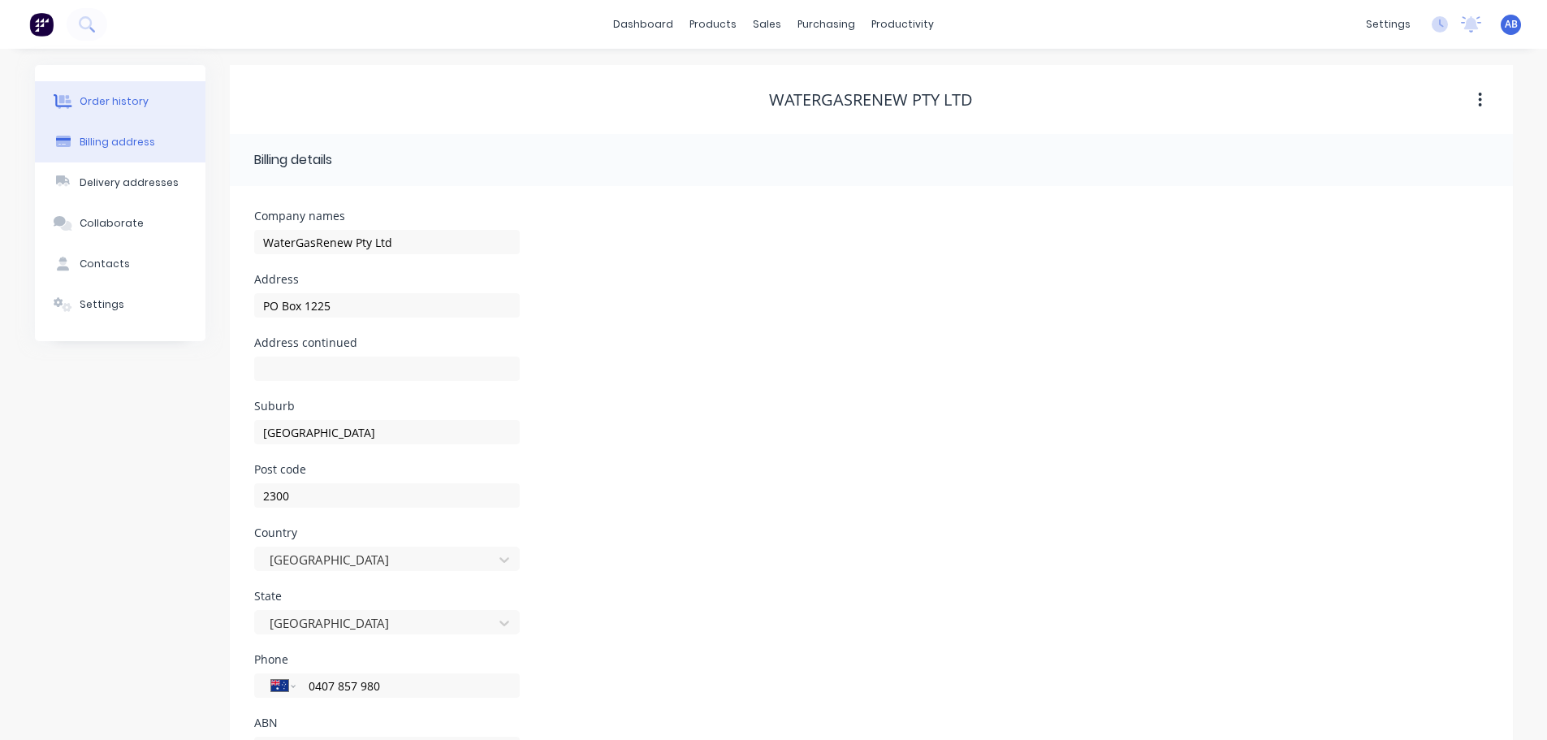
click at [130, 106] on div "Order history" at bounding box center [114, 101] width 69 height 15
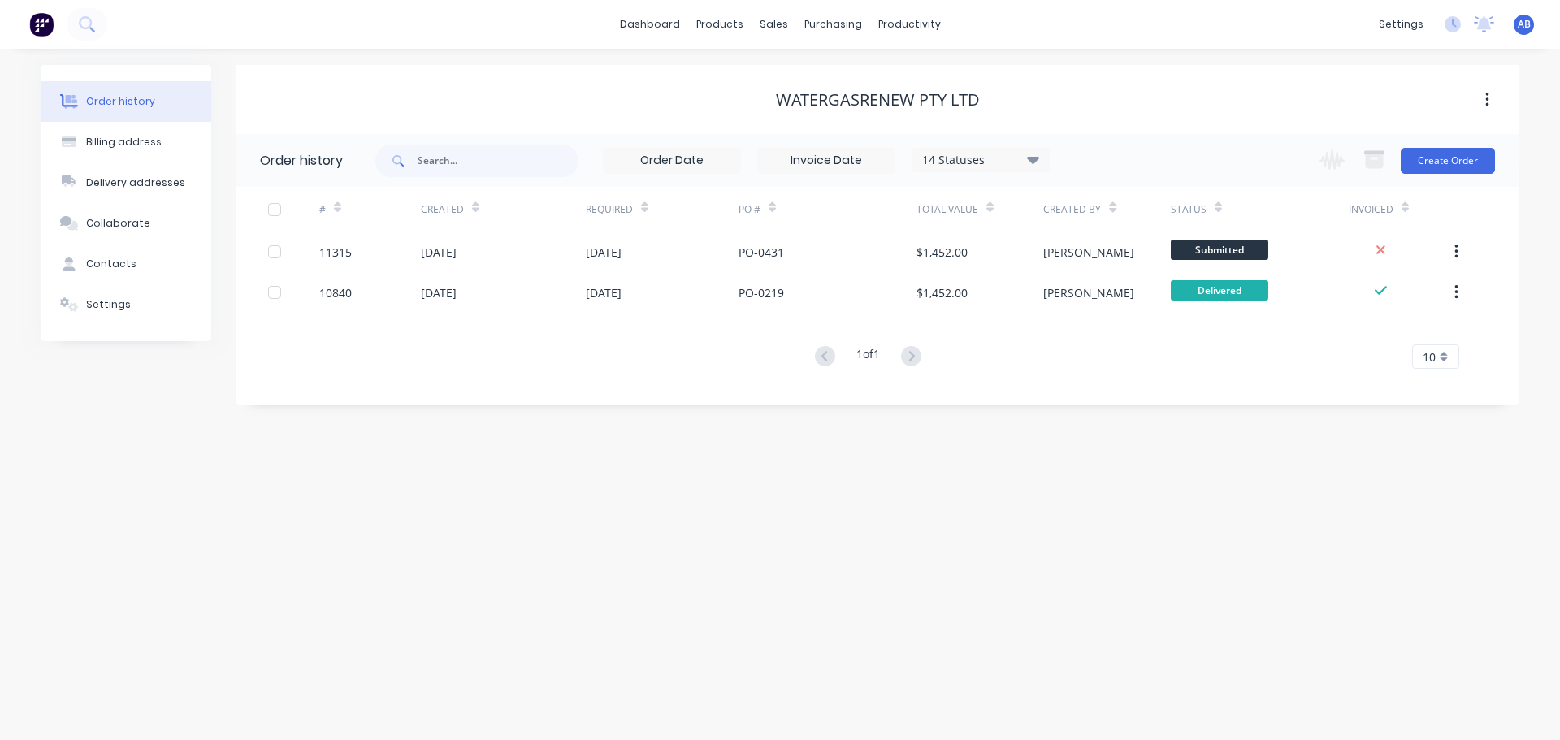
click at [32, 27] on img at bounding box center [41, 24] width 24 height 24
